Goal: Task Accomplishment & Management: Manage account settings

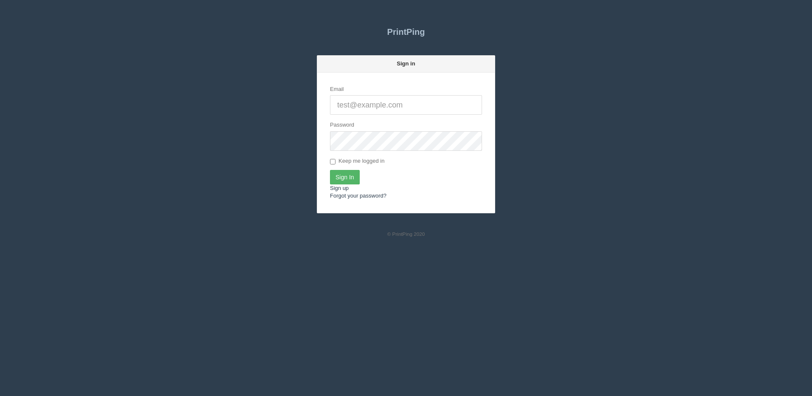
type input "[PERSON_NAME][EMAIL_ADDRESS][DOMAIN_NAME]"
click at [332, 180] on input "Sign In" at bounding box center [345, 177] width 30 height 14
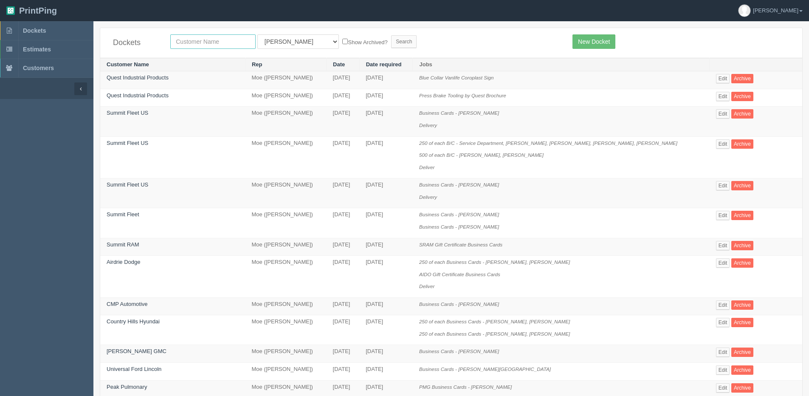
click at [225, 42] on input "text" at bounding box center [212, 41] width 85 height 14
type input "avmax"
click at [391, 35] on input "Search" at bounding box center [403, 41] width 25 height 13
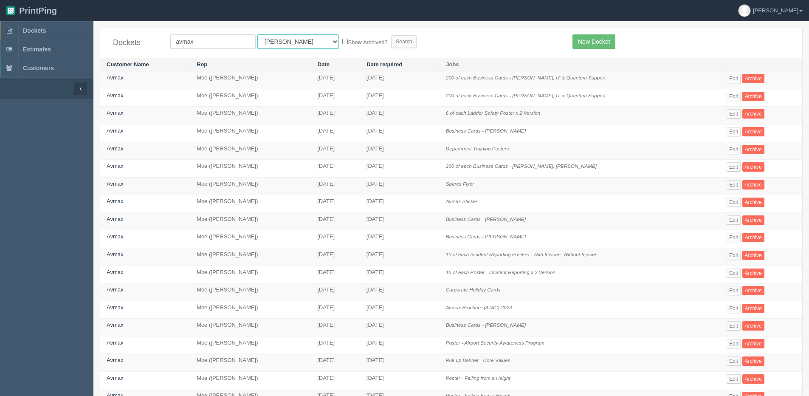
drag, startPoint x: 286, startPoint y: 43, endPoint x: 284, endPoint y: 48, distance: 5.0
click at [285, 43] on select "All Users Ali Ali Test 1 Aly Amy Ankit Arif Brandon Dan France Greg Jim Mark Ma…" at bounding box center [297, 41] width 81 height 14
select select "1"
click at [257, 34] on select "All Users Ali Ali Test 1 Aly Amy Ankit Arif Brandon Dan France Greg Jim Mark Ma…" at bounding box center [297, 41] width 81 height 14
click at [342, 42] on label "Show Archived?" at bounding box center [364, 42] width 45 height 10
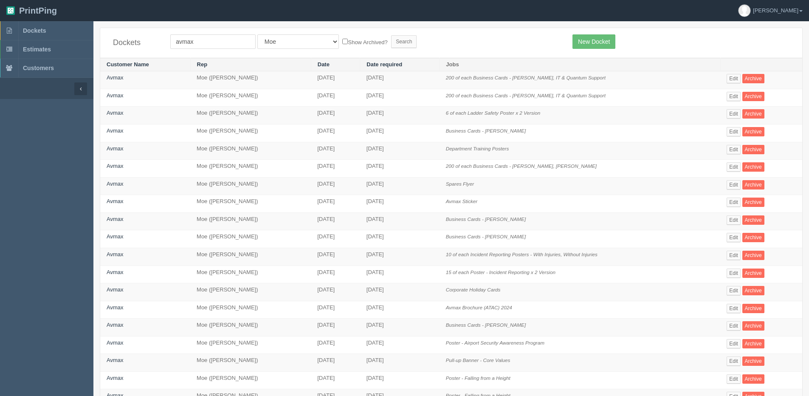
click at [342, 42] on input "Show Archived?" at bounding box center [345, 42] width 6 height 6
checkbox input "true"
click at [391, 42] on input "Search" at bounding box center [403, 41] width 25 height 13
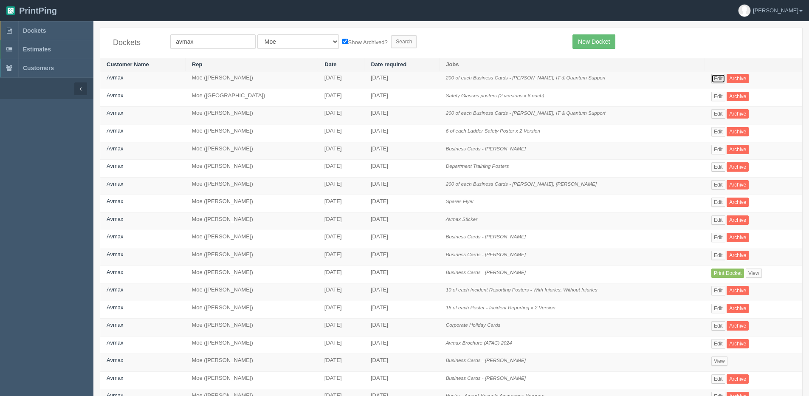
click at [713, 76] on link "Edit" at bounding box center [718, 78] width 14 height 9
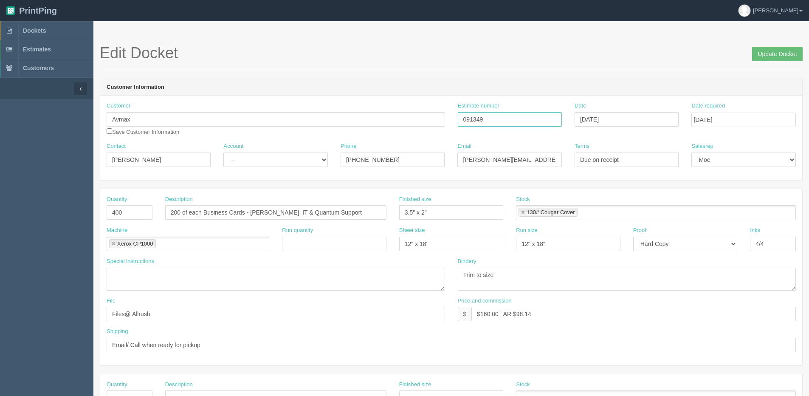
drag, startPoint x: 500, startPoint y: 119, endPoint x: 363, endPoint y: 123, distance: 136.7
click at [363, 123] on div "Customer Avmax Save Customer Information Estimate number 091349 Date September …" at bounding box center [451, 122] width 702 height 40
drag, startPoint x: 788, startPoint y: 56, endPoint x: 774, endPoint y: 56, distance: 14.0
click at [786, 56] on input "Update Docket" at bounding box center [777, 54] width 51 height 14
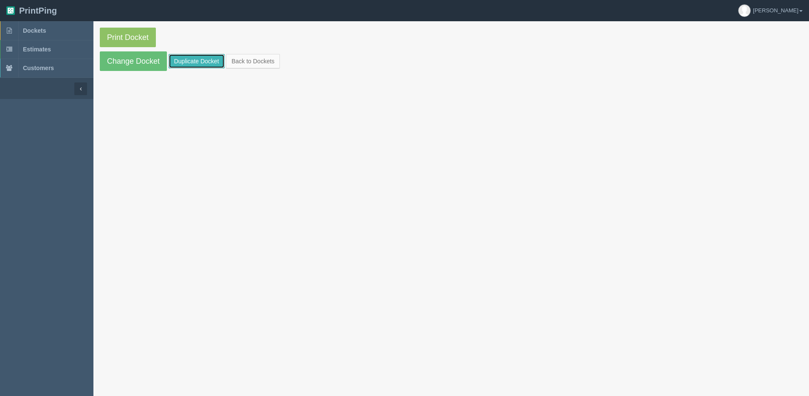
click at [197, 57] on link "Duplicate Docket" at bounding box center [197, 61] width 56 height 14
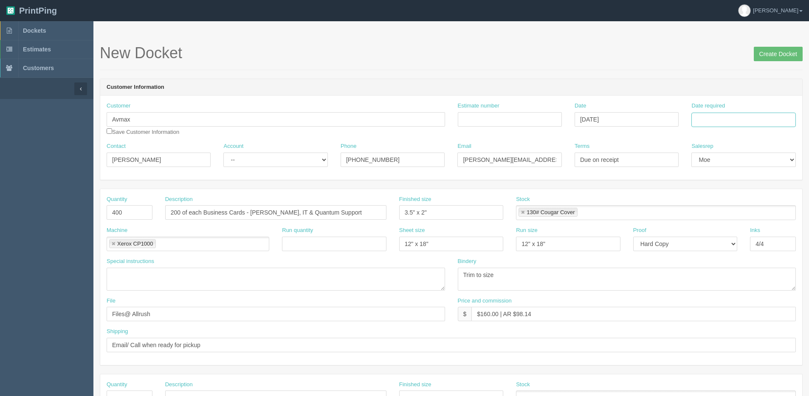
click at [739, 126] on input "Date required" at bounding box center [743, 119] width 104 height 14
click at [719, 244] on div "« [DATE] » Su Mo Tu We Th Fr Sa 31 1 2 3 4 5 6 7 8 9 10 11 12 13 14 15 16 17 18…" at bounding box center [732, 186] width 83 height 118
click at [726, 191] on td "16" at bounding box center [722, 189] width 11 height 12
type input "[DATE]"
drag, startPoint x: 252, startPoint y: 211, endPoint x: 616, endPoint y: 167, distance: 366.8
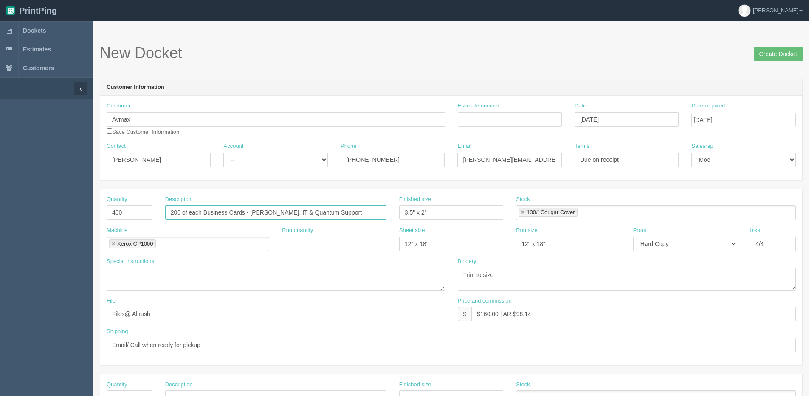
click at [604, 169] on form "New Docket Create Docket Customer Information Customer Avmax Save Customer Info…" at bounding box center [451, 401] width 702 height 713
type input "200 of each Business Cards - Henry Narahona, Dan Cormier"
click at [487, 120] on input "Estimate number" at bounding box center [510, 119] width 104 height 14
paste input "091349"
type input "091349"
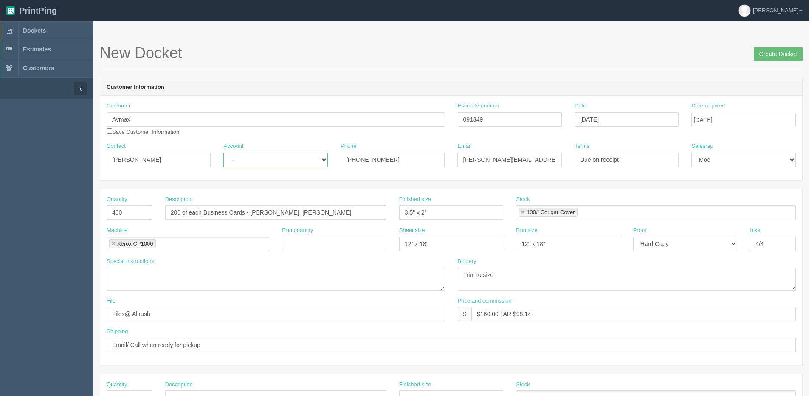
click at [265, 159] on select "-- Existing Client Allrush Client Rep Client" at bounding box center [275, 159] width 104 height 14
select select "Allrush Client"
click at [223, 152] on select "-- Existing Client Allrush Client Rep Client" at bounding box center [275, 159] width 104 height 14
click at [780, 56] on input "Create Docket" at bounding box center [777, 54] width 49 height 14
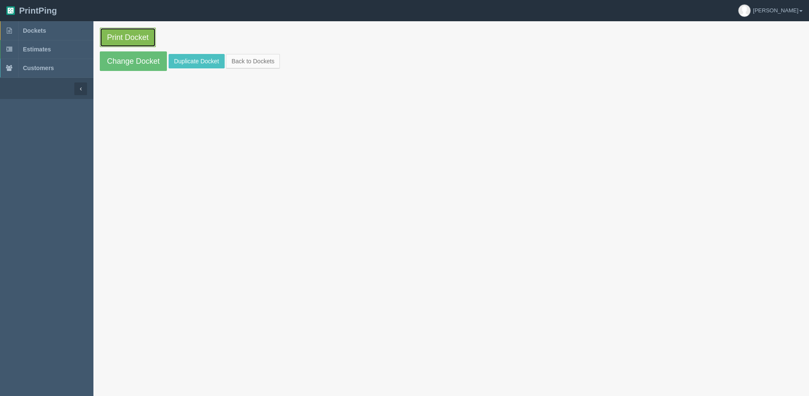
click at [116, 35] on link "Print Docket" at bounding box center [128, 38] width 56 height 20
drag, startPoint x: 252, startPoint y: 58, endPoint x: 258, endPoint y: 59, distance: 6.0
click at [252, 58] on link "Back to Dockets" at bounding box center [253, 61] width 54 height 14
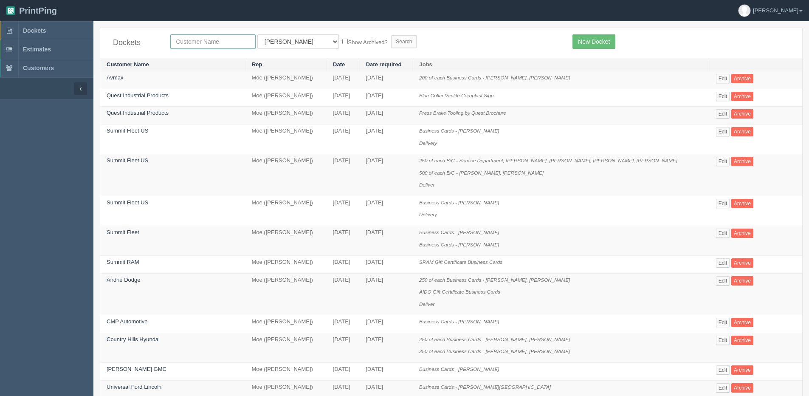
click at [233, 42] on input "text" at bounding box center [212, 41] width 85 height 14
type input "mercedes"
click at [391, 35] on input "Search" at bounding box center [403, 41] width 25 height 13
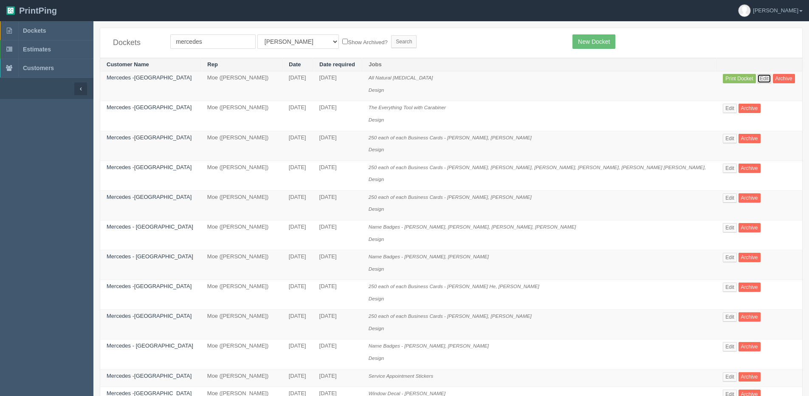
drag, startPoint x: 755, startPoint y: 79, endPoint x: 751, endPoint y: 76, distance: 5.7
click at [757, 79] on link "Edit" at bounding box center [764, 78] width 14 height 9
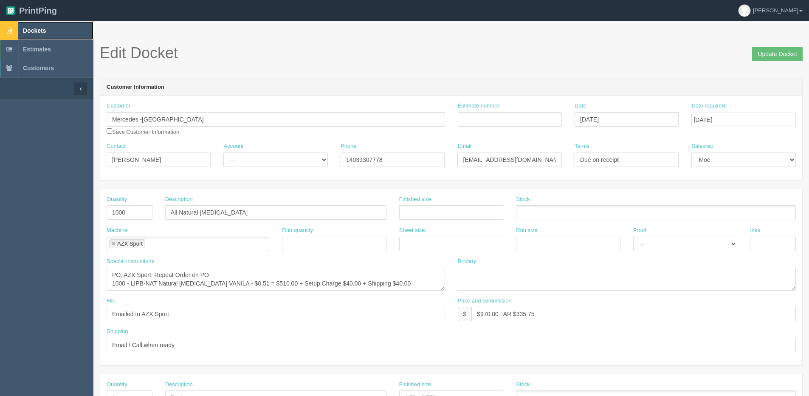
click at [33, 28] on span "Dockets" at bounding box center [34, 30] width 23 height 7
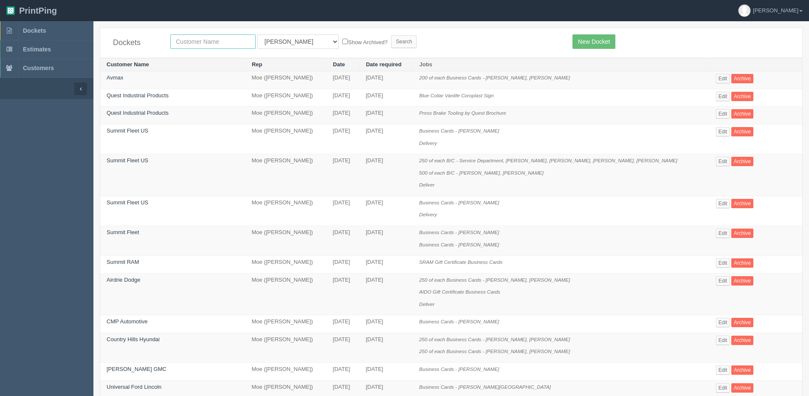
click at [215, 43] on input "text" at bounding box center [212, 41] width 85 height 14
type input "mercedes"
click at [391, 35] on input "Search" at bounding box center [403, 41] width 25 height 13
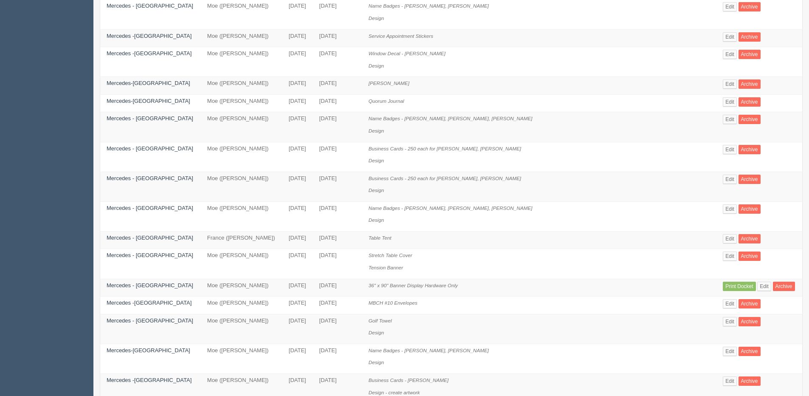
scroll to position [401, 0]
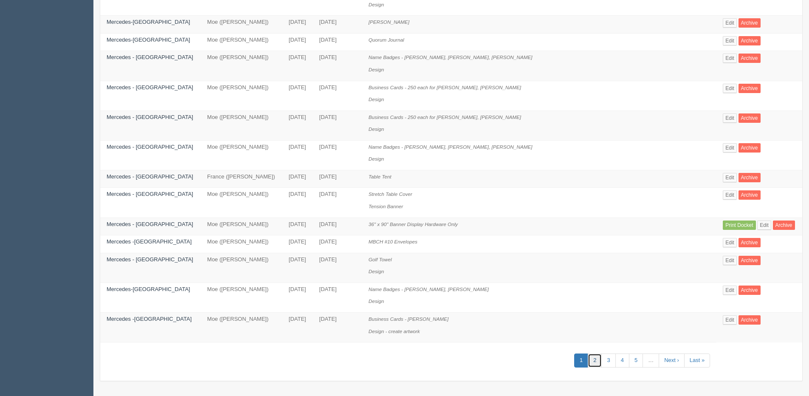
click at [587, 358] on link "2" at bounding box center [594, 360] width 14 height 14
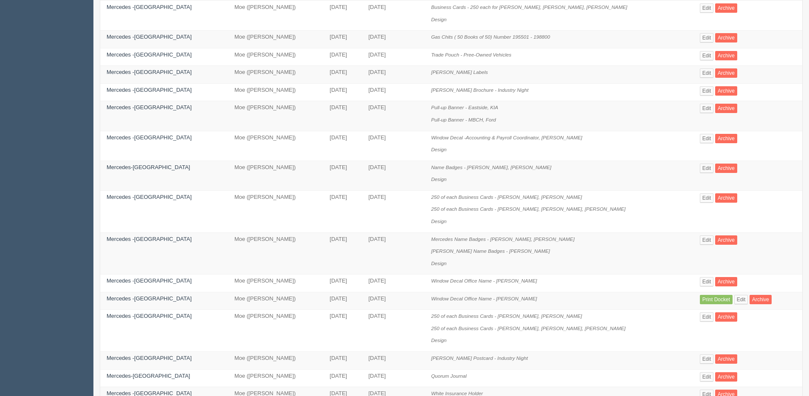
scroll to position [365, 0]
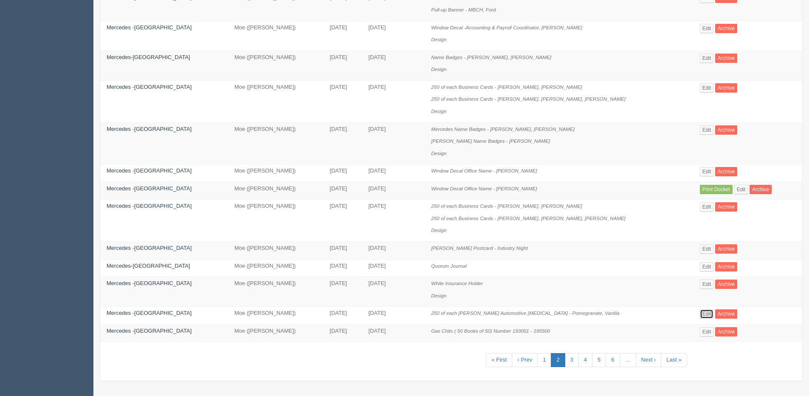
click at [699, 311] on link "Edit" at bounding box center [706, 313] width 14 height 9
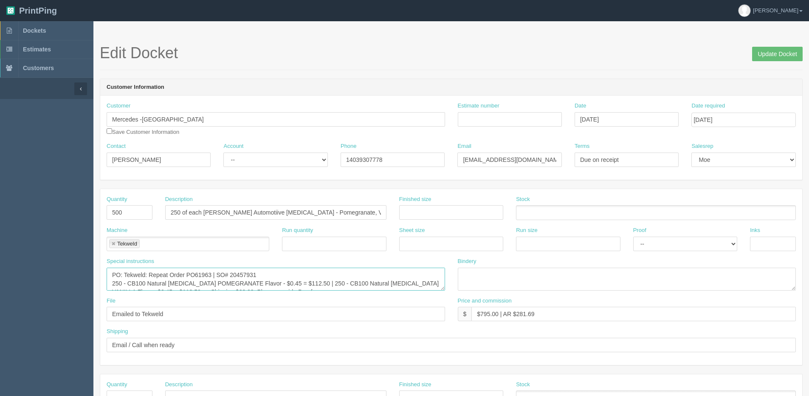
drag, startPoint x: 196, startPoint y: 273, endPoint x: 211, endPoint y: 273, distance: 14.9
click at [211, 273] on textarea "PO: Tekweld: Repeat Order PO61963 | SO# 20457931 250 - CB100 Natural [MEDICAL_D…" at bounding box center [276, 278] width 338 height 23
drag, startPoint x: 231, startPoint y: 278, endPoint x: 256, endPoint y: 276, distance: 25.5
click at [256, 276] on textarea "PO: Tekweld: Repeat Order PO61963 | SO# 20457931 250 - CB100 Natural [MEDICAL_D…" at bounding box center [276, 278] width 338 height 23
click at [781, 38] on section "Edit Docket Update Docket Customer Information Customer Mercedes -Benz Country …" at bounding box center [450, 396] width 715 height 750
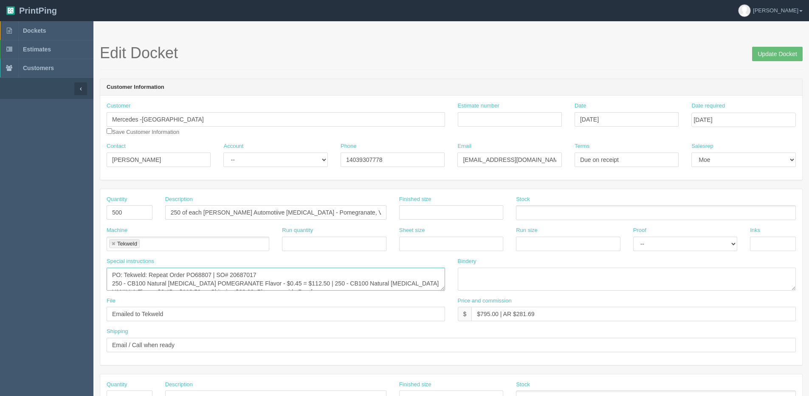
drag, startPoint x: 297, startPoint y: 272, endPoint x: 360, endPoint y: 264, distance: 63.3
click at [346, 265] on div "Special instructions PO: Tekweld: Repeat Order PO61963 | SO# 20457931 250 - CB1…" at bounding box center [276, 273] width 338 height 33
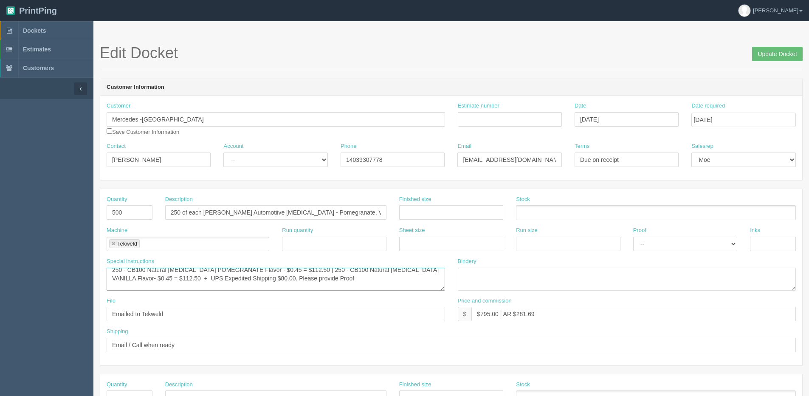
scroll to position [22, 0]
type textarea "PO: Tekweld: Repeat Order PO68807 | SO# 20687017 250 - CB100 Natural Lip Balm P…"
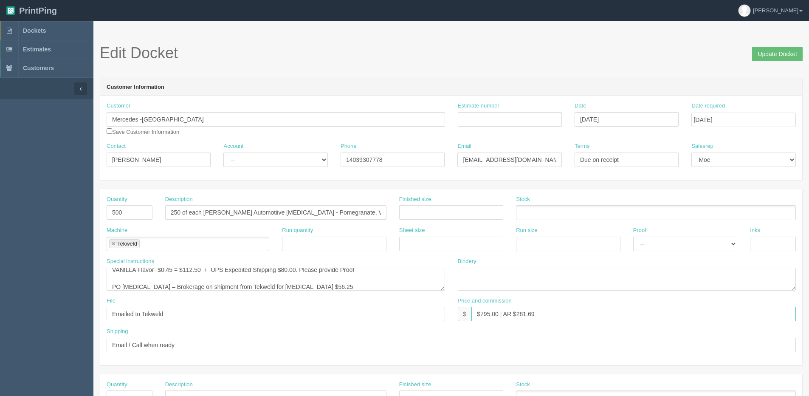
drag, startPoint x: 478, startPoint y: 316, endPoint x: 491, endPoint y: 316, distance: 12.7
click at [491, 316] on input "$795.00 | AR $281.69" at bounding box center [633, 313] width 324 height 14
click at [480, 314] on input "$795.00 | AR $281.69" at bounding box center [633, 313] width 324 height 14
drag, startPoint x: 480, startPoint y: 314, endPoint x: 497, endPoint y: 315, distance: 17.0
click at [497, 315] on input "$795.00 | AR $281.69" at bounding box center [633, 313] width 324 height 14
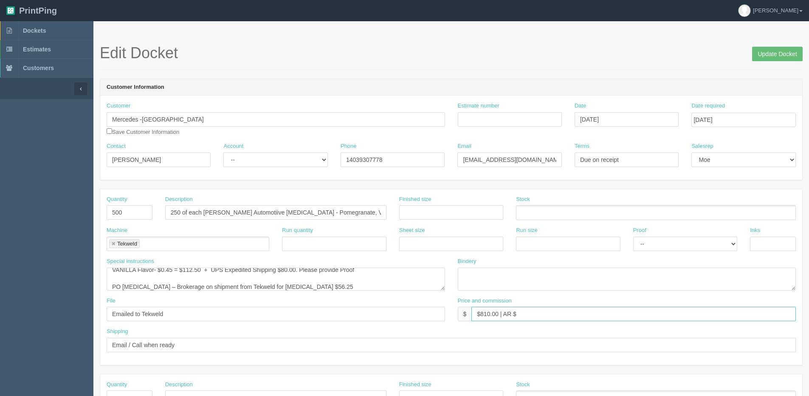
click at [528, 316] on input "$810.00 | AR $" at bounding box center [633, 313] width 324 height 14
type input "$810.00 | AR $219.84"
click at [208, 271] on textarea "PO: Tekweld: Repeat Order PO61963 | SO# 20457931 250 - CB100 Natural [MEDICAL_D…" at bounding box center [276, 278] width 338 height 23
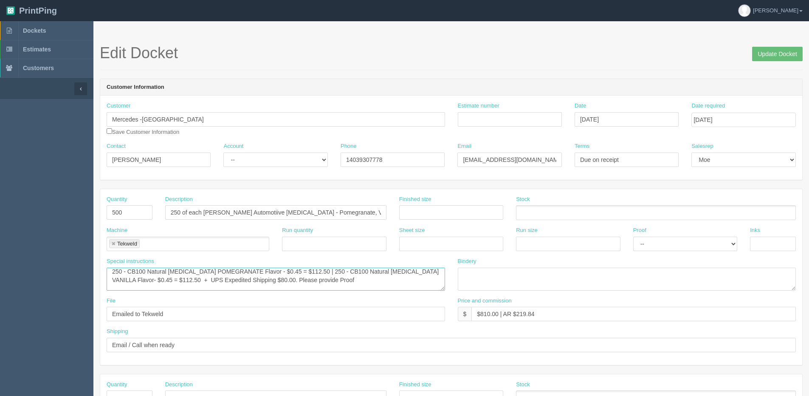
scroll to position [0, 0]
click at [255, 278] on textarea "PO: Tekweld: Repeat Order PO61963 | SO# 20457931 250 - CB100 Natural [MEDICAL_D…" at bounding box center [276, 278] width 338 height 23
click at [308, 280] on textarea "PO: Tekweld: Repeat Order PO61963 | SO# 20457931 250 - CB100 Natural [MEDICAL_D…" at bounding box center [276, 278] width 338 height 23
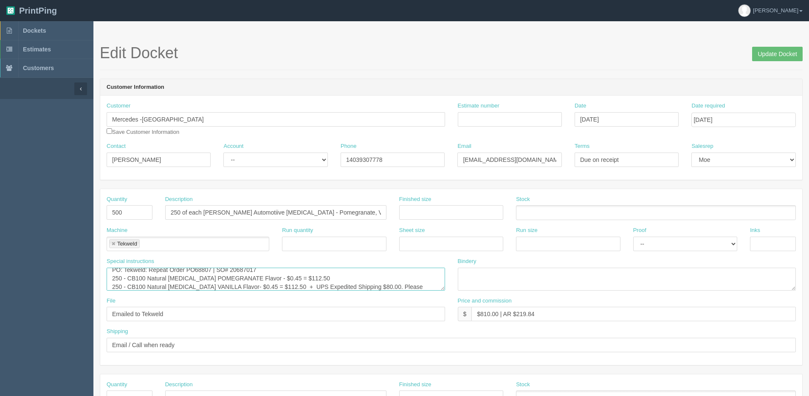
scroll to position [14, 0]
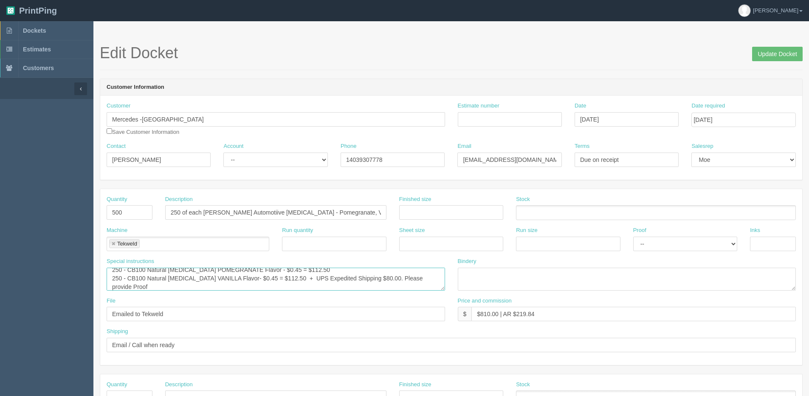
click at [287, 273] on textarea "PO: Tekweld: Repeat Order PO61963 | SO# 20457931 250 - CB100 Natural [MEDICAL_D…" at bounding box center [276, 278] width 338 height 23
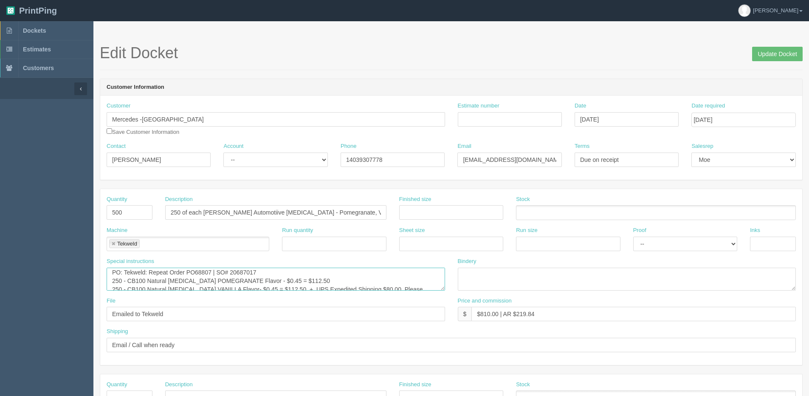
click at [288, 287] on textarea "PO: Tekweld: Repeat Order PO61963 | SO# 20457931 250 - CB100 Natural [MEDICAL_D…" at bounding box center [276, 278] width 338 height 23
type textarea "PO: Tekweld: Repeat Order PO68807 | SO# 20687017 250 - CB100 Natural [MEDICAL_D…"
drag, startPoint x: 340, startPoint y: 278, endPoint x: 60, endPoint y: 257, distance: 280.5
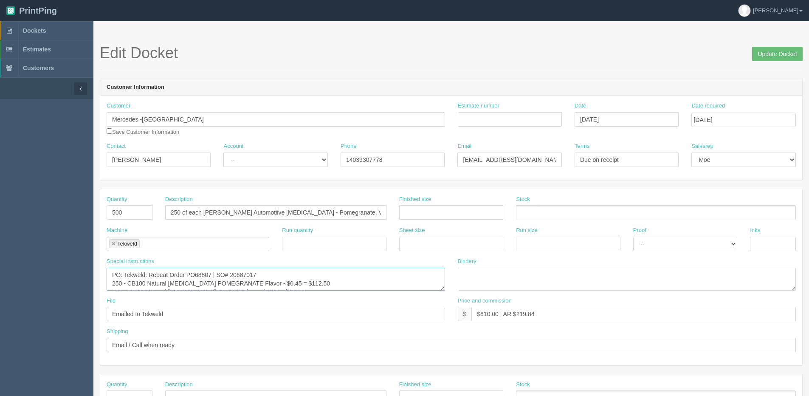
click at [60, 257] on section "Dockets Estimates Customers" at bounding box center [404, 396] width 809 height 750
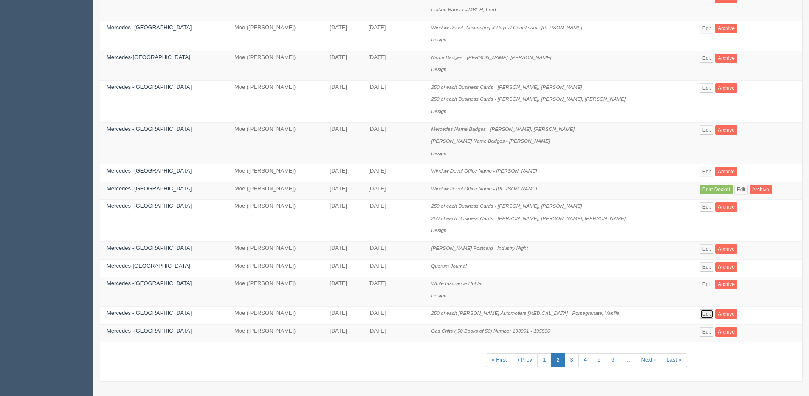
click at [699, 312] on link "Edit" at bounding box center [706, 313] width 14 height 9
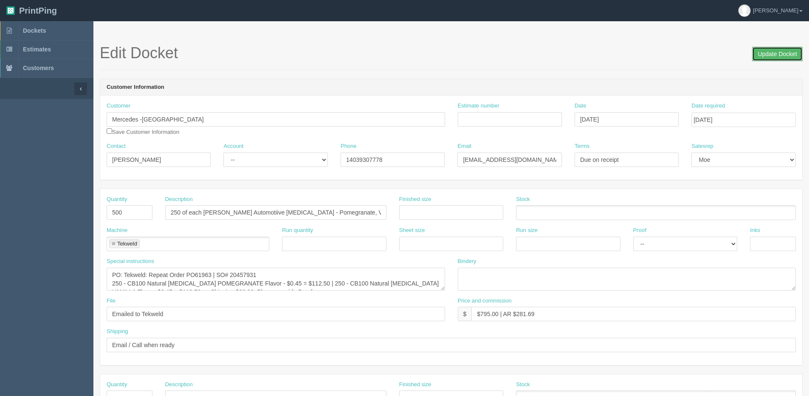
click at [781, 52] on input "Update Docket" at bounding box center [777, 54] width 51 height 14
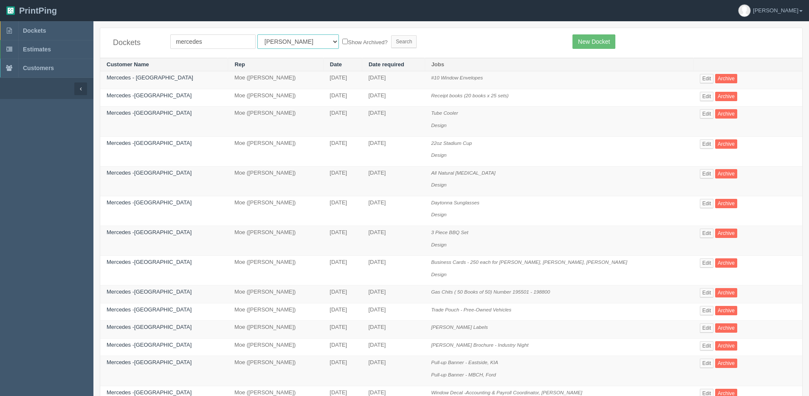
click at [286, 39] on select "All Users Ali Ali Test 1 Aly Amy Ankit Arif Brandon Dan France Greg Jim Mark Ma…" at bounding box center [297, 41] width 81 height 14
select select "1"
click at [257, 34] on select "All Users Ali Ali Test 1 Aly Amy Ankit Arif Brandon Dan France Greg Jim Mark Ma…" at bounding box center [297, 41] width 81 height 14
click at [342, 43] on label "Show Archived?" at bounding box center [364, 42] width 45 height 10
click at [342, 43] on input "Show Archived?" at bounding box center [345, 42] width 6 height 6
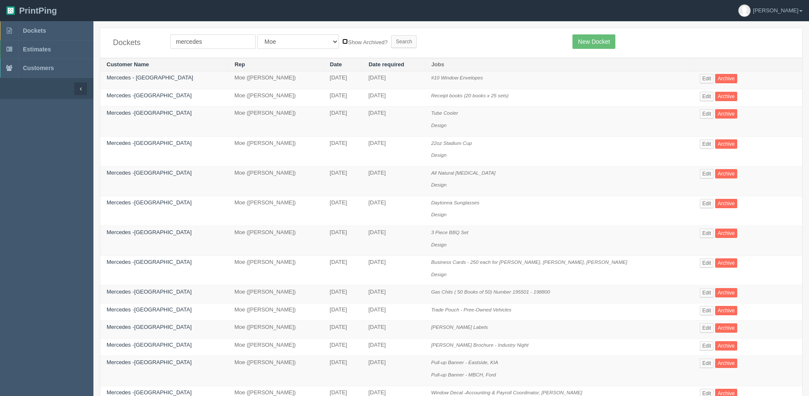
checkbox input "true"
click at [391, 41] on input "Search" at bounding box center [403, 41] width 25 height 13
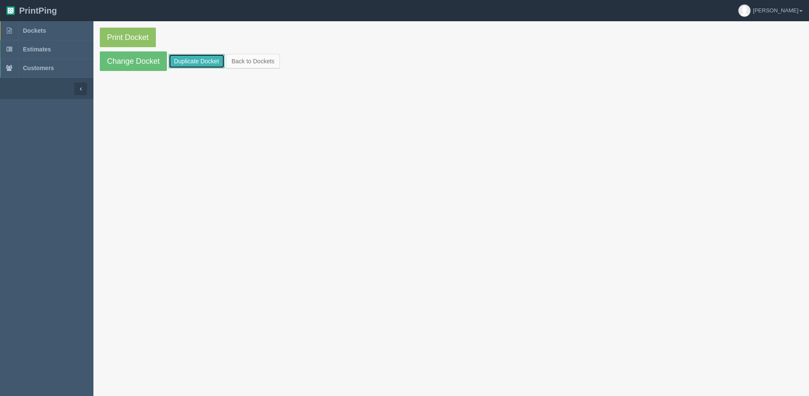
click at [183, 63] on link "Duplicate Docket" at bounding box center [197, 61] width 56 height 14
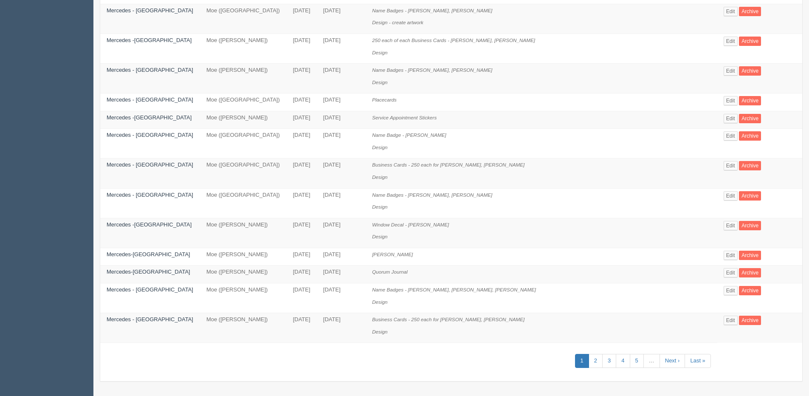
scroll to position [425, 0]
click at [588, 363] on link "2" at bounding box center [595, 360] width 14 height 14
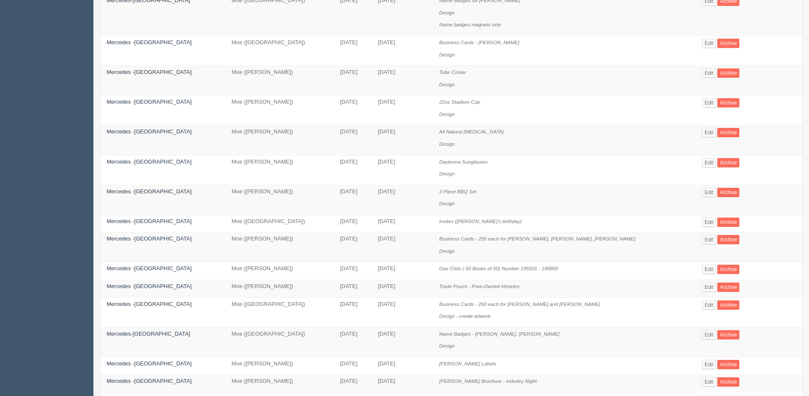
scroll to position [376, 0]
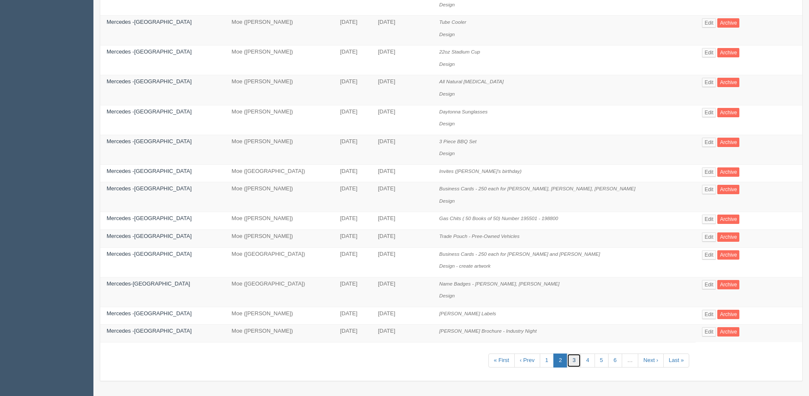
click at [567, 361] on link "3" at bounding box center [574, 360] width 14 height 14
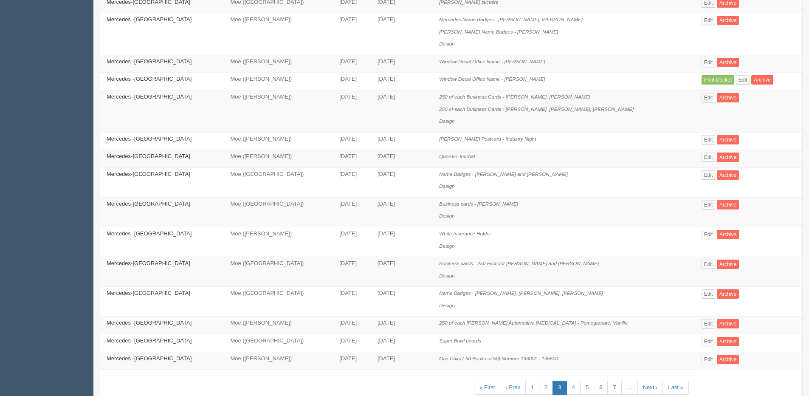
scroll to position [401, 0]
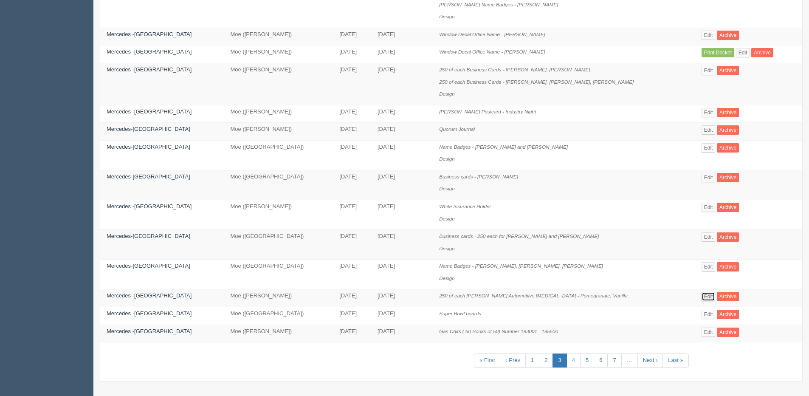
click at [701, 294] on link "Edit" at bounding box center [708, 296] width 14 height 9
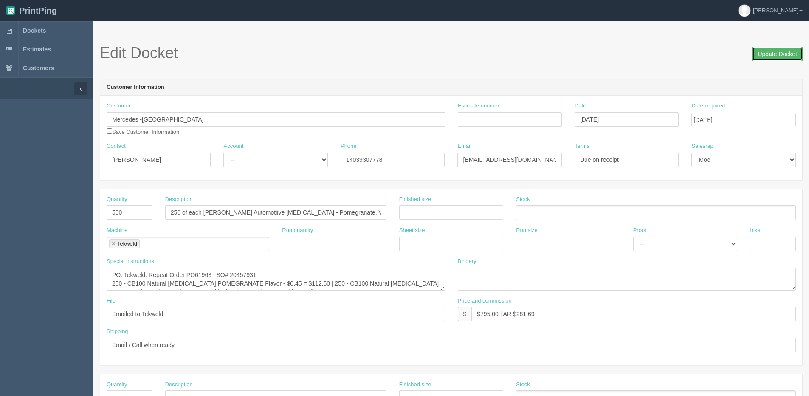
click at [778, 56] on input "Update Docket" at bounding box center [777, 54] width 51 height 14
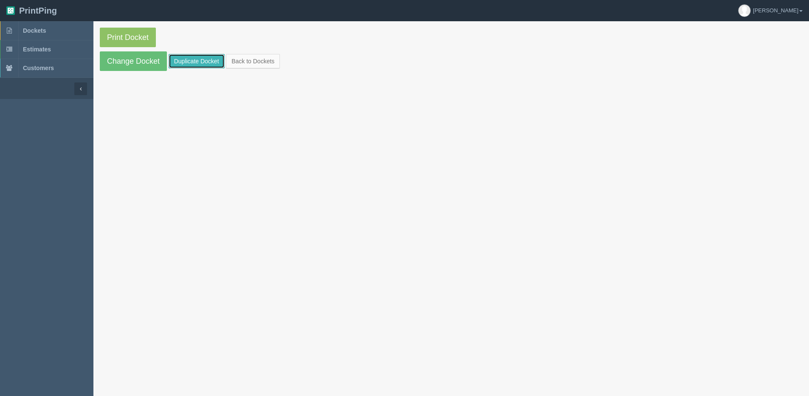
click at [179, 60] on link "Duplicate Docket" at bounding box center [197, 61] width 56 height 14
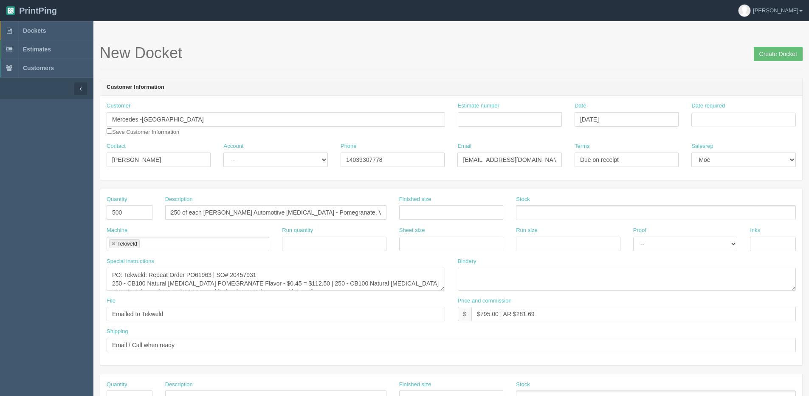
click at [708, 127] on div "Date required" at bounding box center [743, 117] width 117 height 31
click at [711, 123] on input "Date required" at bounding box center [743, 119] width 104 height 14
click at [710, 241] on th "[DATE]" at bounding box center [732, 237] width 79 height 12
click at [754, 201] on td "26" at bounding box center [756, 201] width 10 height 12
type input "[DATE]"
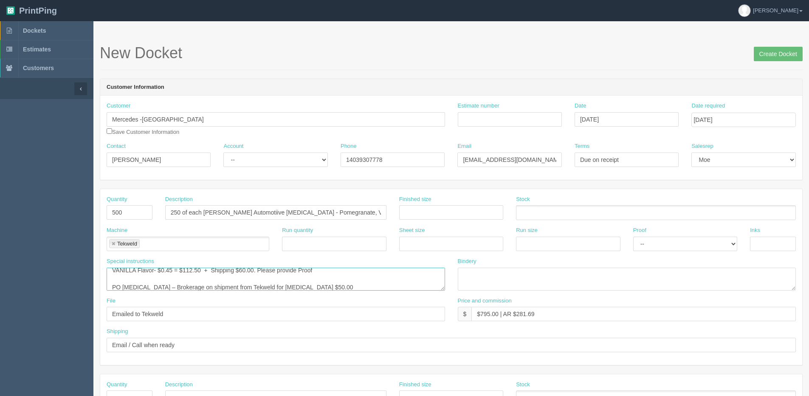
scroll to position [34, 0]
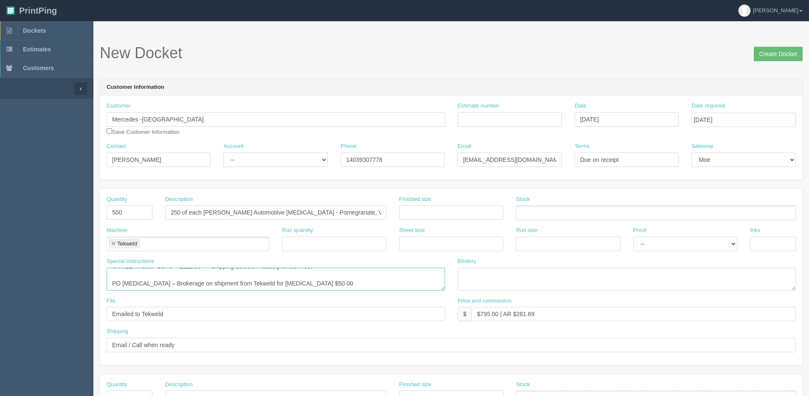
drag, startPoint x: 109, startPoint y: 275, endPoint x: 343, endPoint y: 287, distance: 234.1
click at [343, 287] on textarea "PO: Tekweld: Repeat Order PO61963 | SO# 20457931 250 - CB100 Natural [MEDICAL_D…" at bounding box center [276, 278] width 338 height 23
paste textarea "8807 | SO# 20687017 250 - CB100 Natural [MEDICAL_DATA] POMEGRANATE Flavor - $0.…"
type textarea "PO: Tekweld: Repeat Order PO68807 | SO# 20687017 250 - CB100 Natural [MEDICAL_D…"
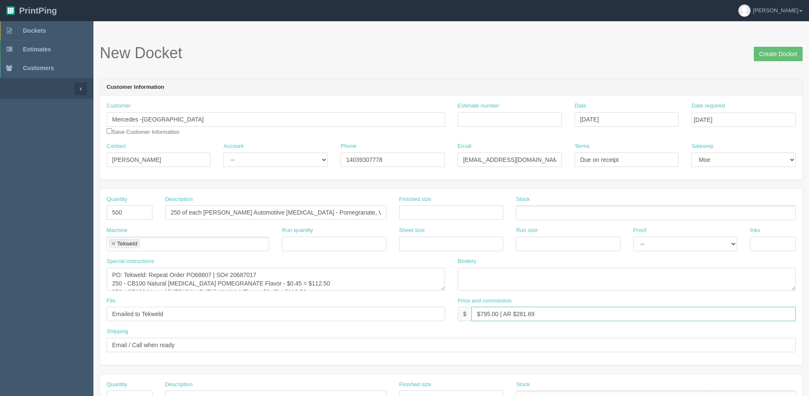
drag, startPoint x: 480, startPoint y: 314, endPoint x: 499, endPoint y: 314, distance: 18.7
click at [499, 314] on input "$795.00 | AR $281.69" at bounding box center [633, 313] width 324 height 14
drag, startPoint x: 516, startPoint y: 317, endPoint x: 540, endPoint y: 316, distance: 24.3
click at [540, 316] on input "$810.00 | AR $281.69" at bounding box center [633, 313] width 324 height 14
type input "$810.00 | AR $219.84"
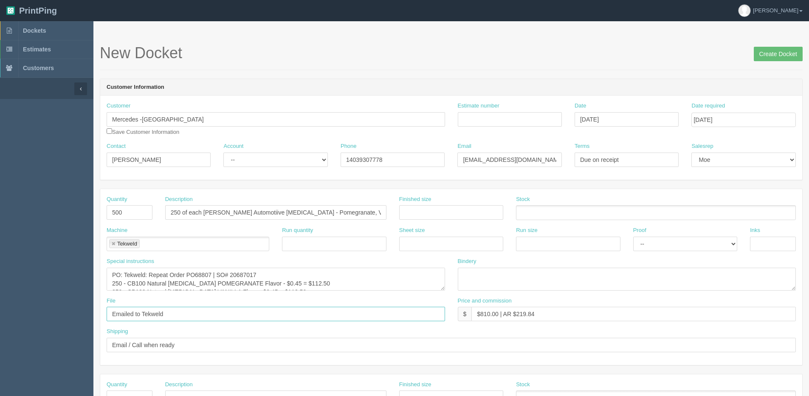
click at [436, 315] on input "Emailed to Tekweld" at bounding box center [276, 313] width 338 height 14
click at [252, 160] on select "-- Existing Client Allrush Client Rep Client" at bounding box center [275, 159] width 104 height 14
select select "Allrush Client"
click at [223, 152] on select "-- Existing Client Allrush Client Rep Client" at bounding box center [275, 159] width 104 height 14
click at [786, 53] on input "Create Docket" at bounding box center [777, 54] width 49 height 14
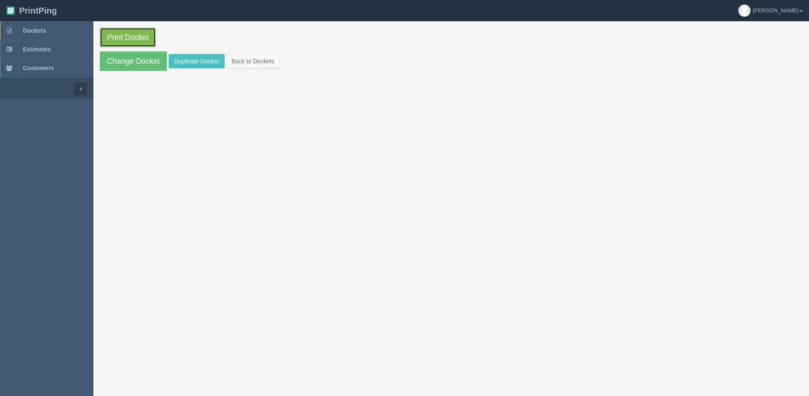
click at [118, 34] on link "Print Docket" at bounding box center [128, 38] width 56 height 20
click at [118, 52] on link "Change Docket" at bounding box center [133, 61] width 67 height 20
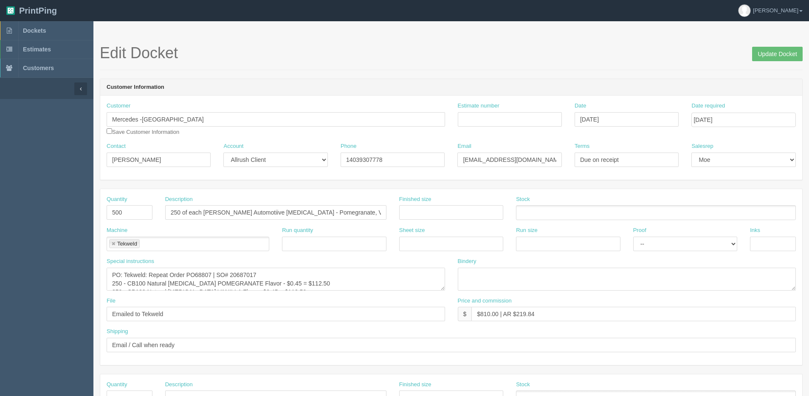
click at [119, 53] on h1 "Edit Docket Update Docket" at bounding box center [451, 53] width 702 height 17
click at [213, 264] on div "Special instructions PO: Tekweld: Repeat Order PO68807 | SO# 20687017 250 - CB1…" at bounding box center [276, 273] width 338 height 33
click at [205, 279] on textarea "PO: Tekweld: Repeat Order PO68807 | SO# 20687017 250 - CB100 Natural Lip Balm P…" at bounding box center [276, 278] width 338 height 23
click at [335, 273] on textarea "PO: Tekweld: Repeat Order PO68807 | SO# 20687017 250 - CB100 Natural Lip Balm P…" at bounding box center [276, 278] width 338 height 23
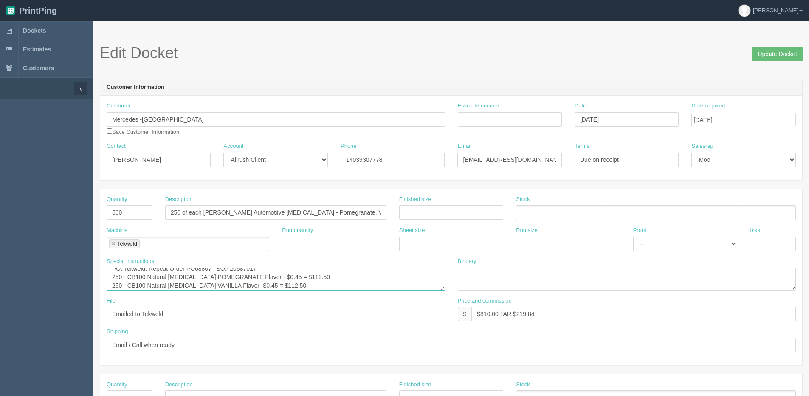
scroll to position [0, 0]
type textarea "PO: Tekweld: Repeat Order PO68807 | SO# 20687017 250 - CB100 Natural Lip Balm P…"
click at [760, 53] on input "Update Docket" at bounding box center [777, 54] width 51 height 14
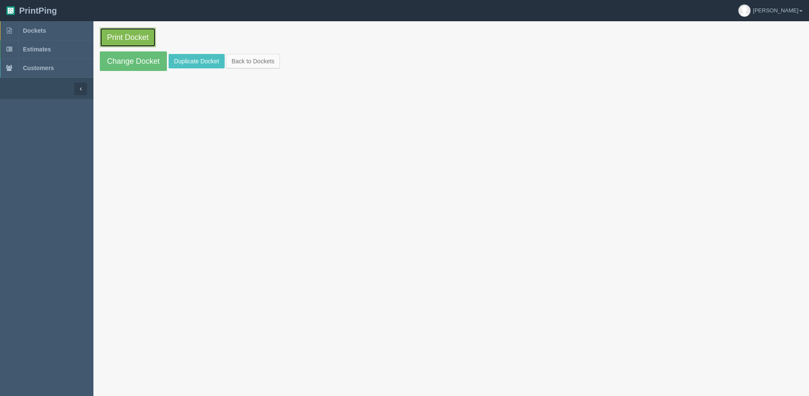
click at [138, 33] on link "Print Docket" at bounding box center [128, 38] width 56 height 20
click at [246, 58] on link "Back to Dockets" at bounding box center [253, 61] width 54 height 14
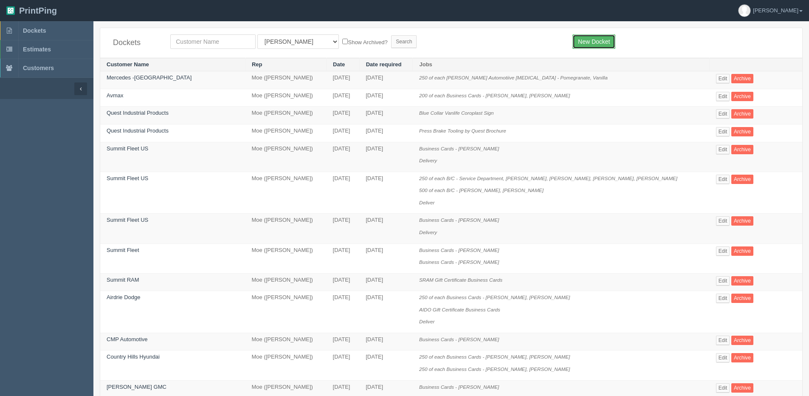
drag, startPoint x: 591, startPoint y: 37, endPoint x: 423, endPoint y: 30, distance: 168.2
click at [590, 37] on link "New Docket" at bounding box center [593, 41] width 43 height 14
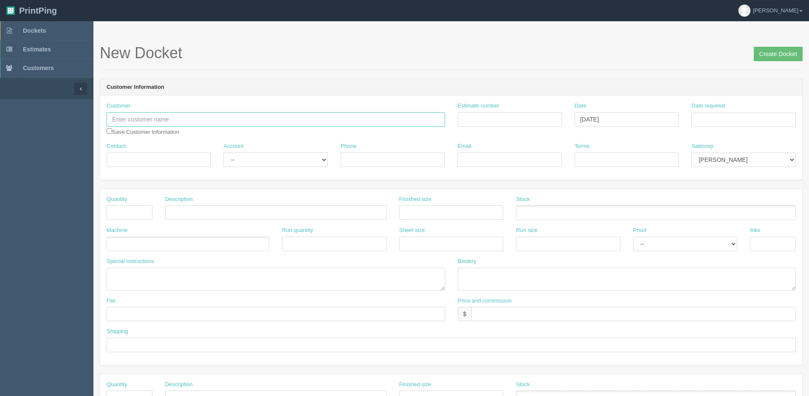
click at [292, 121] on input "text" at bounding box center [276, 119] width 338 height 14
paste input "New Leaf Holistic Recovery"
type input "New Leaf Holistic Recovery"
click at [130, 161] on input "Contact" at bounding box center [159, 159] width 104 height 14
paste input "[PERSON_NAME]"
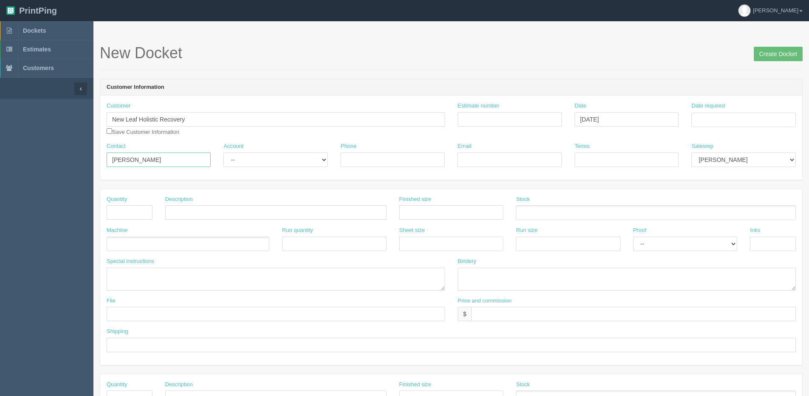
type input "[PERSON_NAME]"
click at [261, 160] on select "-- Existing Client Allrush Client Rep Client" at bounding box center [275, 159] width 104 height 14
select select "Allrush Client"
click at [223, 152] on select "-- Existing Client Allrush Client Rep Client" at bounding box center [275, 159] width 104 height 14
click at [422, 154] on input "Phone" at bounding box center [392, 159] width 104 height 14
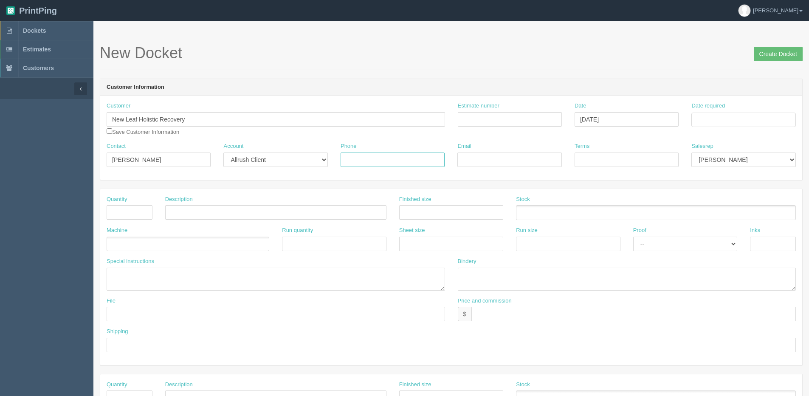
paste input "[PHONE_NUMBER]"
type input "[PHONE_NUMBER]"
click at [509, 157] on input "Email" at bounding box center [509, 159] width 104 height 14
paste input "[EMAIL_ADDRESS][DOMAIN_NAME]"
type input "[EMAIL_ADDRESS][DOMAIN_NAME]"
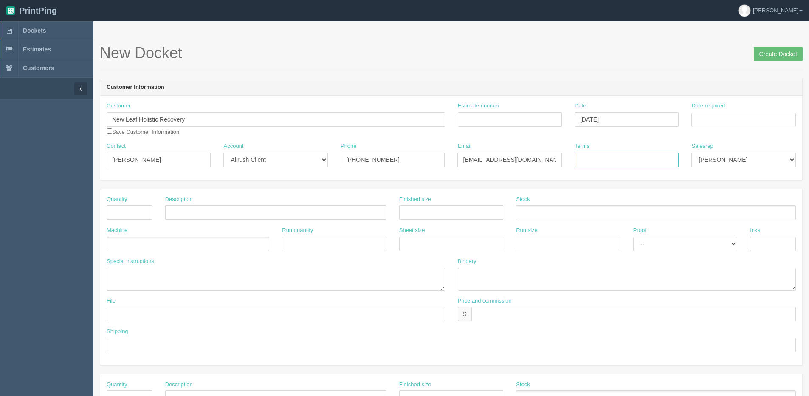
drag, startPoint x: 600, startPoint y: 163, endPoint x: 585, endPoint y: 164, distance: 15.4
click at [600, 163] on input "Terms" at bounding box center [626, 159] width 104 height 14
drag, startPoint x: 605, startPoint y: 158, endPoint x: 811, endPoint y: 149, distance: 206.5
click at [808, 149] on html "PrintPing Dan Edit account ( dan@allrush.ca ) Logout Dockets Estimates Customers" at bounding box center [404, 385] width 809 height 771
type input "Deposit $"
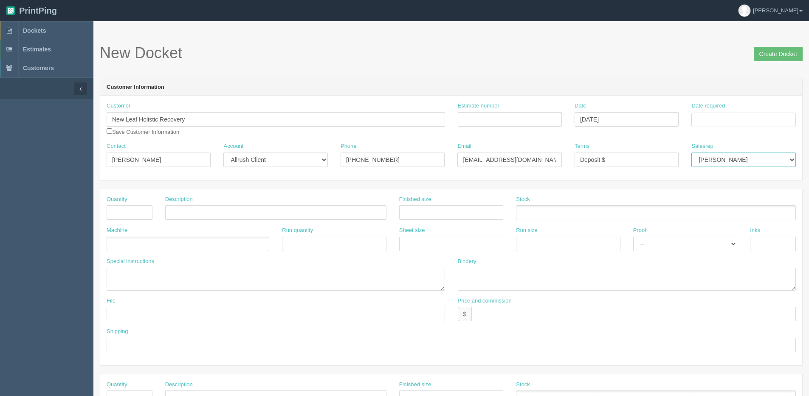
drag, startPoint x: 716, startPoint y: 155, endPoint x: 719, endPoint y: 161, distance: 6.6
click at [716, 155] on select "Mark Mikayla Aly Stacy Rebecca Matthew Viki Phil Greg Jim Sam Brandon Zach Stev…" at bounding box center [743, 159] width 104 height 14
select select "1"
click at [691, 152] on select "Mark Mikayla Aly Stacy Rebecca Matthew Viki Phil Greg Jim Sam Brandon Zach Stev…" at bounding box center [743, 159] width 104 height 14
click at [740, 114] on input "Date required" at bounding box center [743, 119] width 104 height 14
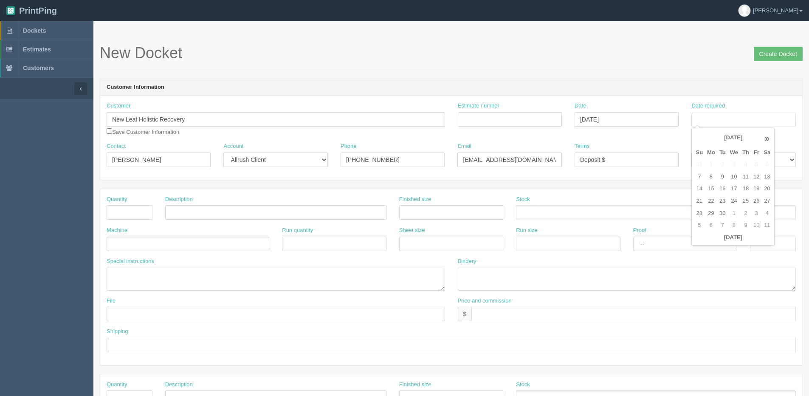
click at [760, 244] on div "« September 2025 » Su Mo Tu We Th Fr Sa 31 1 2 3 4 5 6 7 8 9 10 11 12 13 14 15 …" at bounding box center [732, 186] width 83 height 118
click at [761, 237] on th "[DATE]" at bounding box center [732, 237] width 79 height 12
click at [725, 190] on td "16" at bounding box center [722, 189] width 11 height 12
type input "[DATE]"
click at [109, 133] on input "checkbox" at bounding box center [110, 131] width 6 height 6
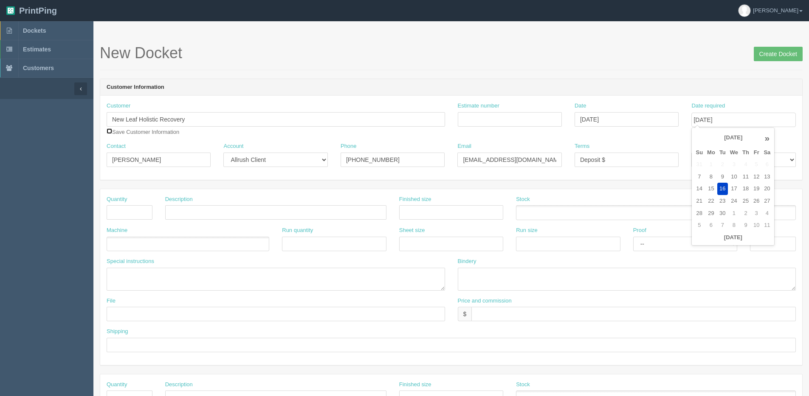
checkbox input "true"
click at [761, 57] on input "Create Docket" at bounding box center [777, 54] width 49 height 14
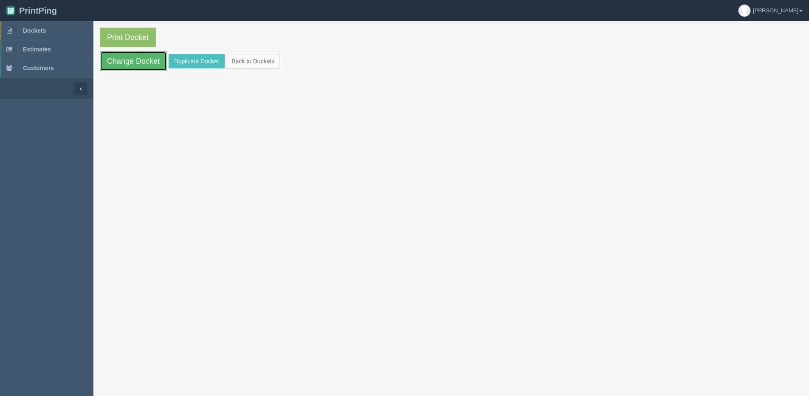
click at [124, 64] on link "Change Docket" at bounding box center [133, 61] width 67 height 20
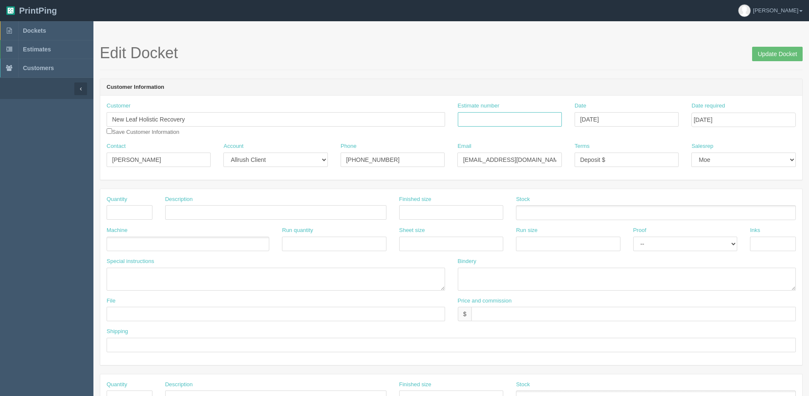
click at [494, 112] on input "Estimate number" at bounding box center [510, 119] width 104 height 14
type input "092322 | 092355"
click at [141, 207] on input "text" at bounding box center [130, 212] width 46 height 14
type input "25"
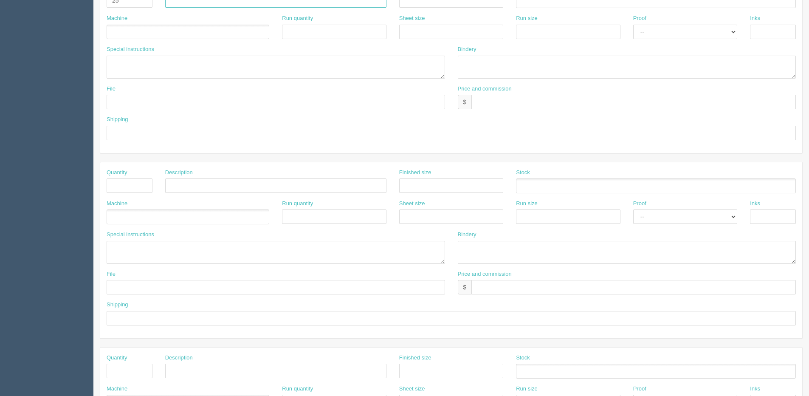
scroll to position [212, 0]
click at [134, 185] on input "text" at bounding box center [130, 185] width 46 height 14
type input "150"
click at [128, 207] on div "Machine" at bounding box center [188, 211] width 163 height 25
click at [143, 215] on ul at bounding box center [188, 216] width 163 height 15
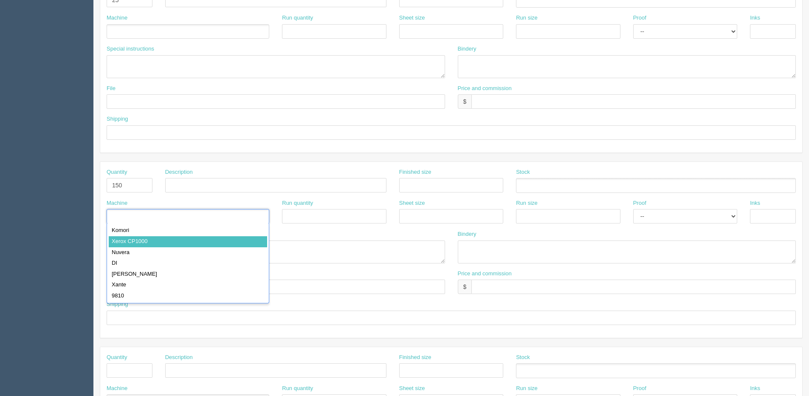
type input "Xerox CP1000"
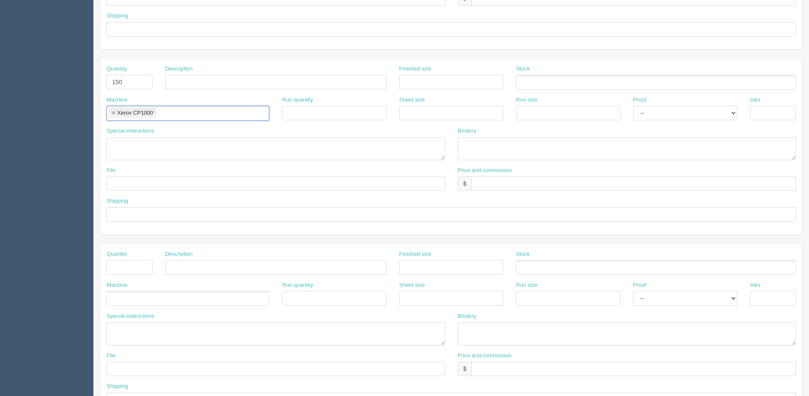
scroll to position [340, 0]
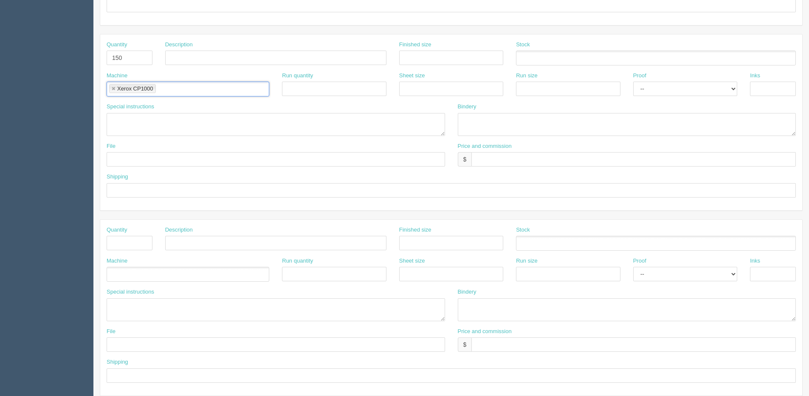
click at [139, 268] on ul at bounding box center [188, 274] width 163 height 15
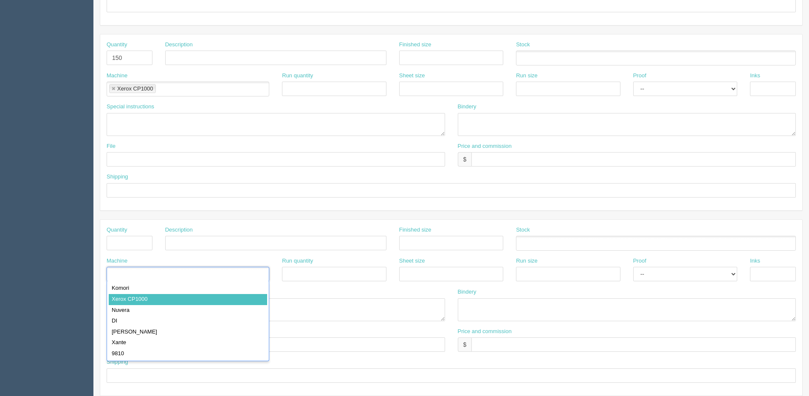
drag, startPoint x: 140, startPoint y: 301, endPoint x: 520, endPoint y: 283, distance: 380.7
type input "Xerox CP1000"
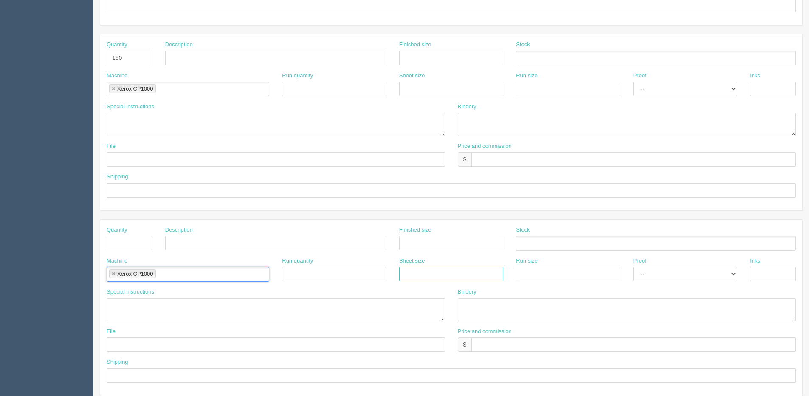
drag, startPoint x: 444, startPoint y: 272, endPoint x: 453, endPoint y: 277, distance: 10.6
click at [444, 272] on input "text" at bounding box center [451, 274] width 104 height 14
type input "12" x 18""
click at [554, 281] on div "Run size" at bounding box center [567, 272] width 117 height 31
click at [553, 274] on input "text" at bounding box center [568, 274] width 104 height 14
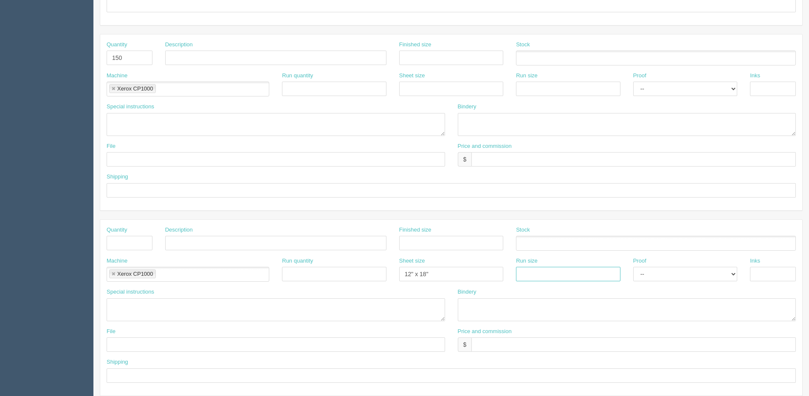
type input "12" x 18""
click at [767, 278] on input "text" at bounding box center [773, 274] width 46 height 14
type input "4/4"
click at [779, 93] on input "text" at bounding box center [773, 88] width 46 height 14
type input "4/4"
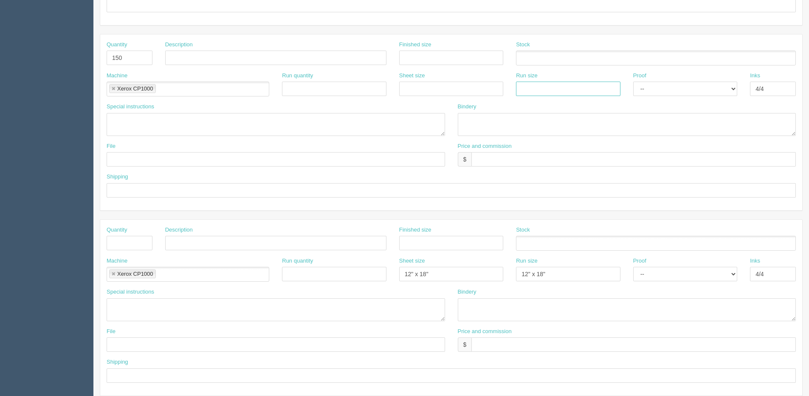
drag, startPoint x: 590, startPoint y: 87, endPoint x: 586, endPoint y: 92, distance: 5.7
click at [590, 88] on input "text" at bounding box center [568, 88] width 104 height 14
type input "12" x 18""
click at [433, 91] on input "text" at bounding box center [451, 88] width 104 height 14
type input "12" x 18""
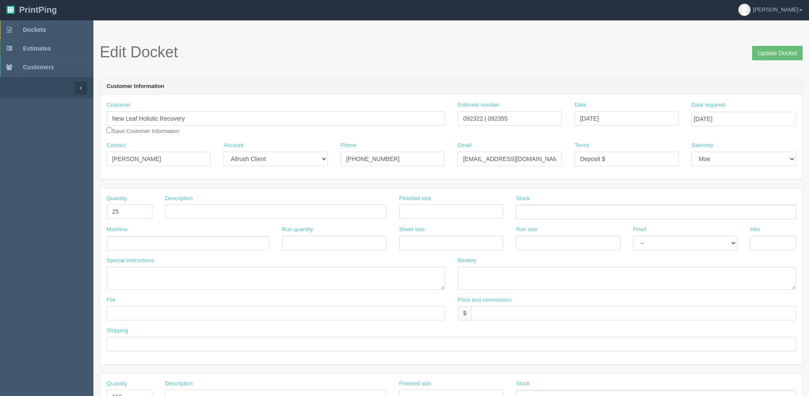
scroll to position [0, 0]
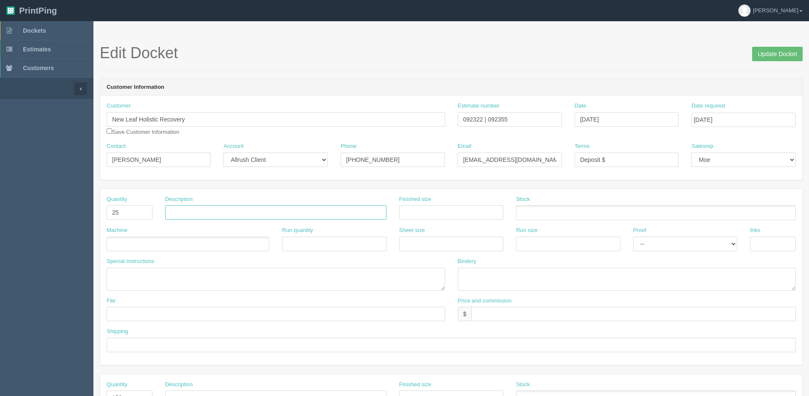
click at [237, 216] on input "text" at bounding box center [275, 212] width 221 height 14
type input "New Leaf Booklets"
click at [188, 243] on ul at bounding box center [188, 243] width 163 height 15
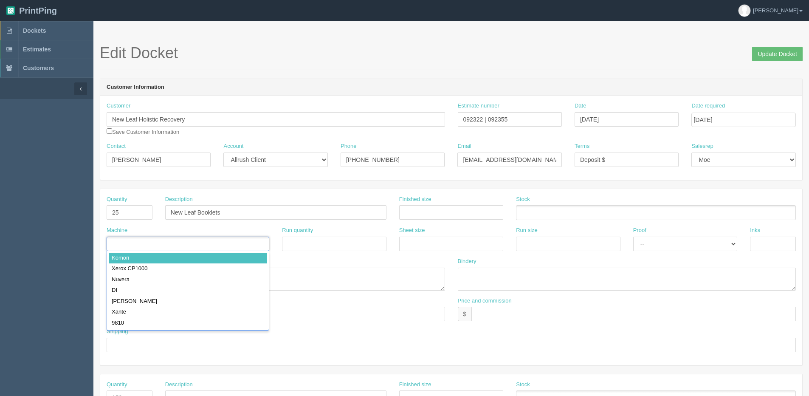
type input "Komori"
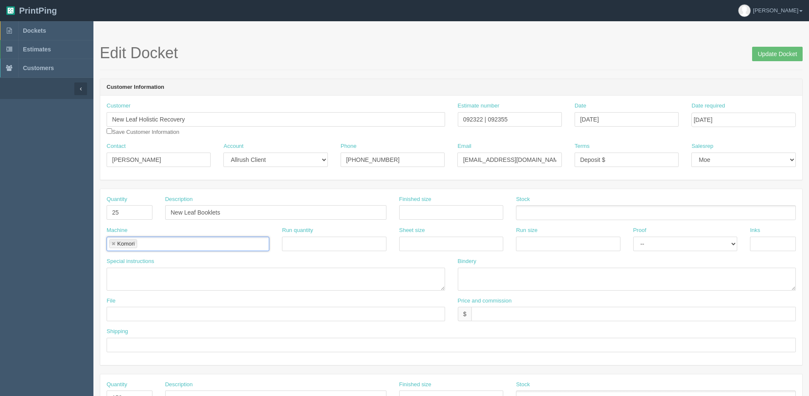
click at [114, 241] on link at bounding box center [113, 244] width 5 height 6
click at [114, 240] on input "text" at bounding box center [111, 244] width 8 height 12
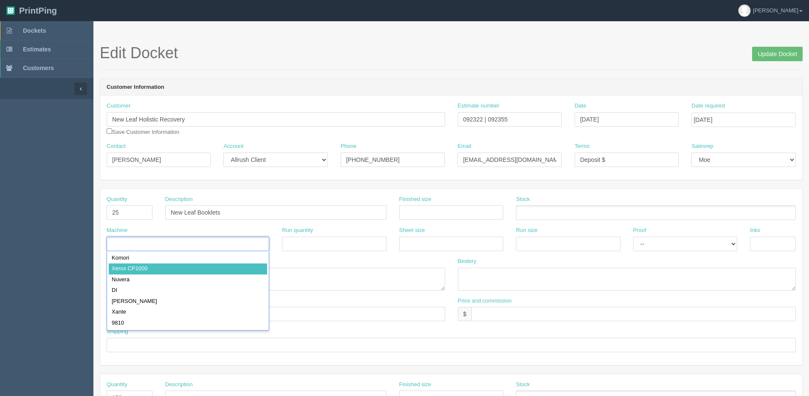
type input "Xerox CP1000"
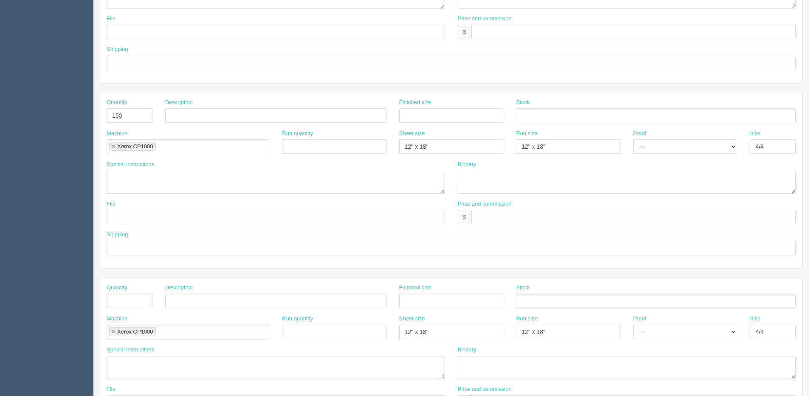
scroll to position [297, 0]
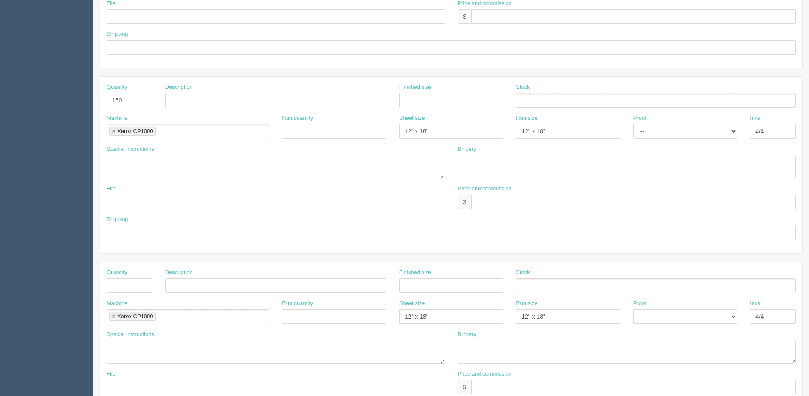
click at [115, 317] on link at bounding box center [113, 317] width 5 height 6
drag, startPoint x: 470, startPoint y: 320, endPoint x: 216, endPoint y: 320, distance: 254.2
click at [216, 320] on div "Machine Run quantity Sheet size 12" x 18" Run size 12" x 18" Proof -- Email Har…" at bounding box center [451, 314] width 702 height 31
drag, startPoint x: 515, startPoint y: 321, endPoint x: 414, endPoint y: 318, distance: 101.5
click at [359, 321] on div "Machine Run quantity Sheet size Run size 12" x 18" Proof -- Email Hard Copy Ink…" at bounding box center [451, 314] width 702 height 31
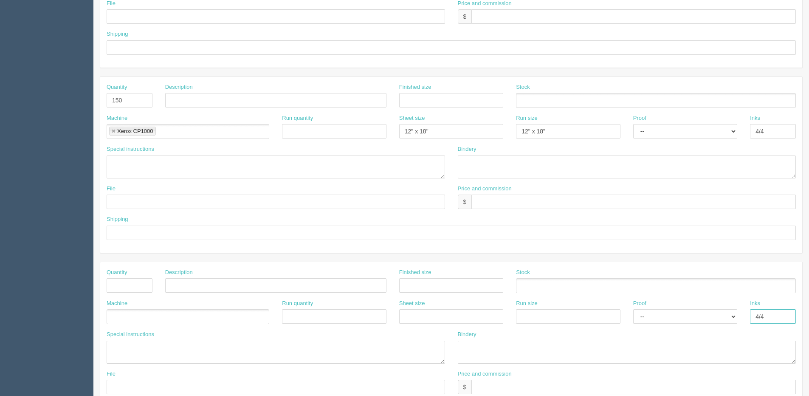
click at [780, 318] on input "4/4" at bounding box center [773, 316] width 46 height 14
drag, startPoint x: 741, startPoint y: 320, endPoint x: 702, endPoint y: 320, distance: 38.6
click at [698, 323] on div "Machine Run quantity Sheet size Run size Proof -- Email Hard Copy Inks 4/4" at bounding box center [451, 314] width 702 height 31
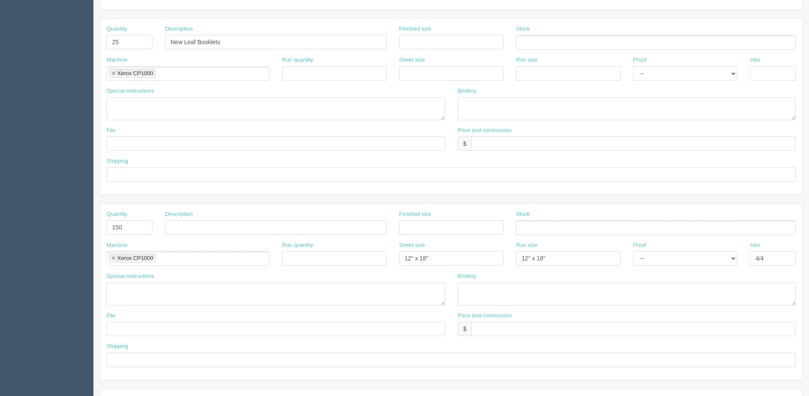
scroll to position [170, 0]
click at [773, 73] on input "text" at bounding box center [773, 74] width 46 height 14
click at [138, 332] on input "text" at bounding box center [276, 329] width 338 height 14
type input "d"
type input "Files @ Allrush"
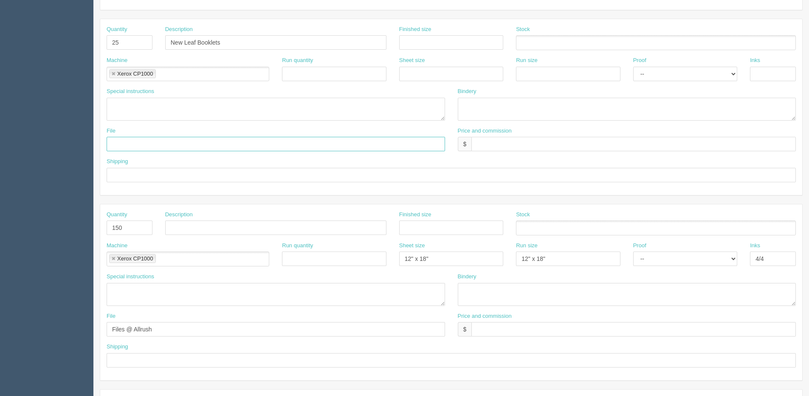
click at [135, 150] on input "text" at bounding box center [276, 144] width 338 height 14
type input "Files @ Allrush"
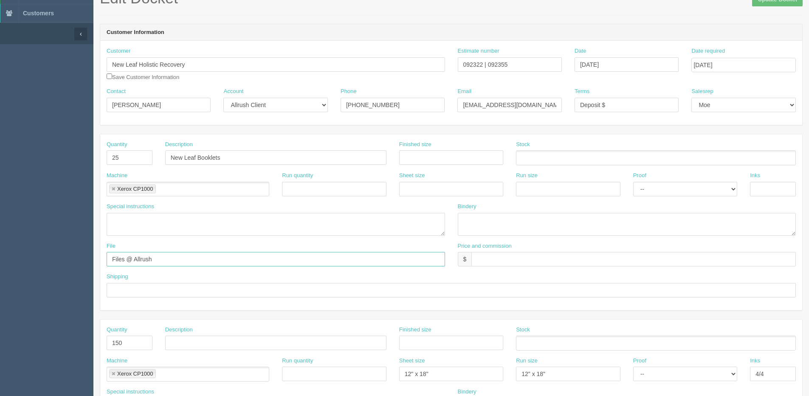
scroll to position [42, 0]
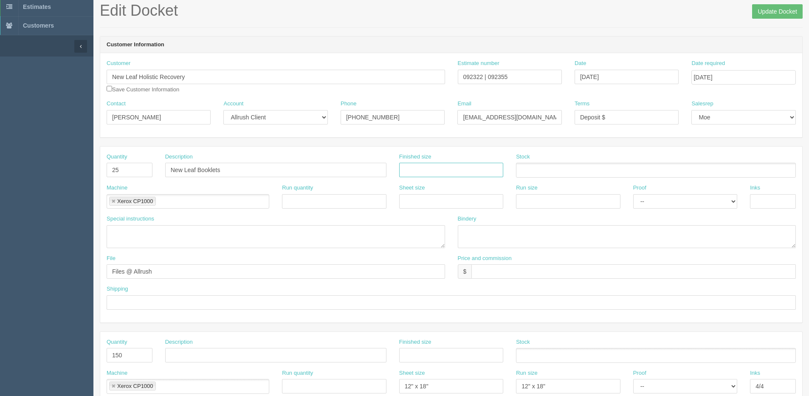
click at [450, 171] on input "text" at bounding box center [451, 170] width 104 height 14
type input "5.82" x 8.27""
drag, startPoint x: 550, startPoint y: 167, endPoint x: 531, endPoint y: 163, distance: 20.0
click at [550, 168] on ul at bounding box center [656, 170] width 280 height 15
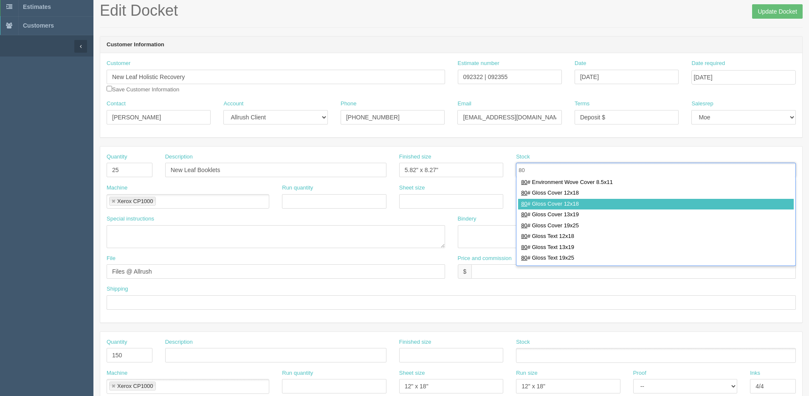
scroll to position [212, 0]
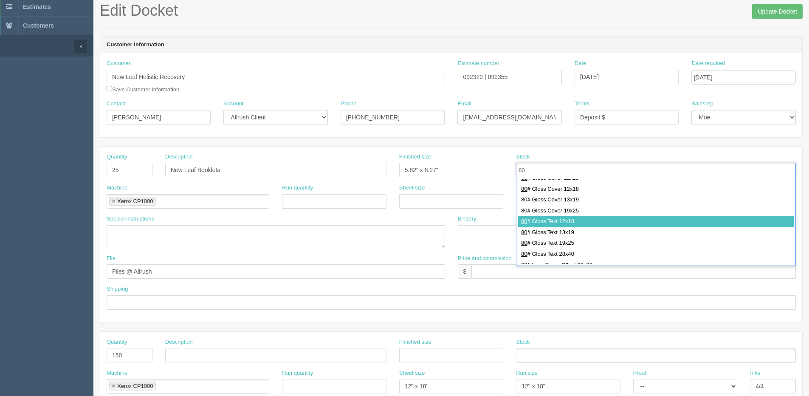
type input "80"
drag, startPoint x: 564, startPoint y: 223, endPoint x: 343, endPoint y: 223, distance: 220.7
type input "80# Gloss Text 12x18"
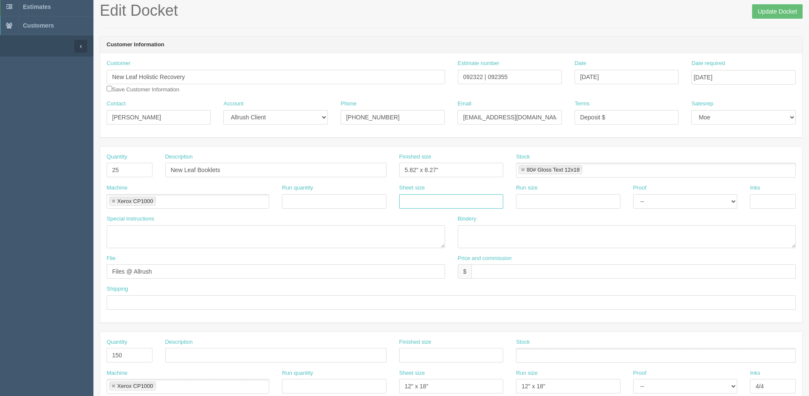
click at [462, 199] on input "text" at bounding box center [451, 201] width 104 height 14
type input "12" x 18""
click at [541, 206] on input "text" at bounding box center [568, 201] width 104 height 14
type input "12" x 18""
click at [759, 204] on input "text" at bounding box center [773, 201] width 46 height 14
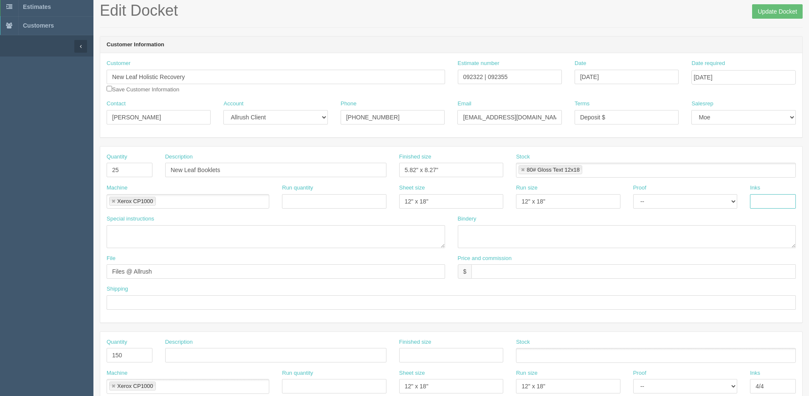
type input "4/4"
click at [515, 238] on textarea at bounding box center [627, 236] width 338 height 23
type textarea "Trim and Saddle-stitch"
click at [129, 303] on input "text" at bounding box center [451, 302] width 689 height 14
click at [320, 244] on textarea at bounding box center [276, 236] width 338 height 23
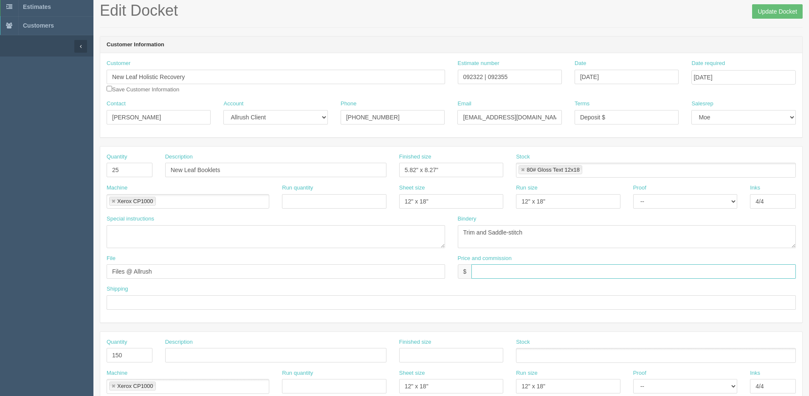
click at [506, 275] on input "text" at bounding box center [633, 271] width 324 height 14
click at [532, 273] on input "$183.77 | AR $" at bounding box center [633, 271] width 324 height 14
type input "$183.77 | AR $42.46"
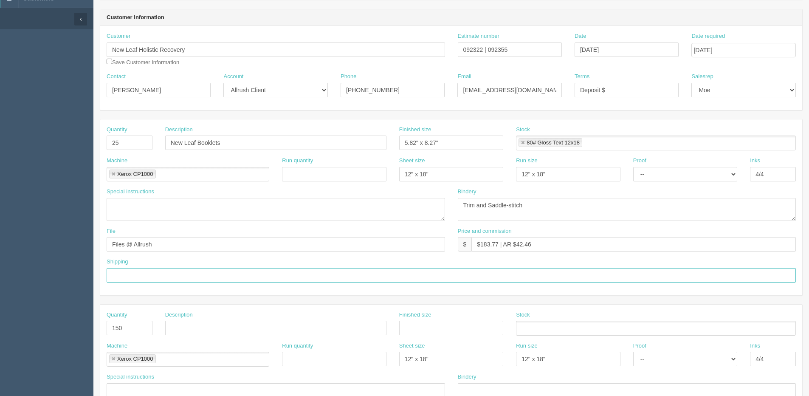
scroll to position [85, 0]
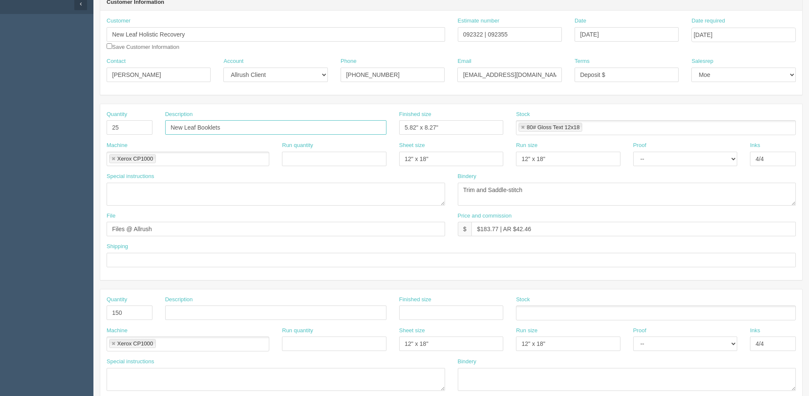
drag, startPoint x: 224, startPoint y: 126, endPoint x: 32, endPoint y: 125, distance: 191.8
click at [30, 125] on section "Dockets Estimates Customers" at bounding box center [404, 311] width 809 height 750
click at [220, 319] on input "text" at bounding box center [275, 312] width 221 height 14
paste input "New Leaf Booklets"
drag, startPoint x: 199, startPoint y: 310, endPoint x: 316, endPoint y: 264, distance: 126.1
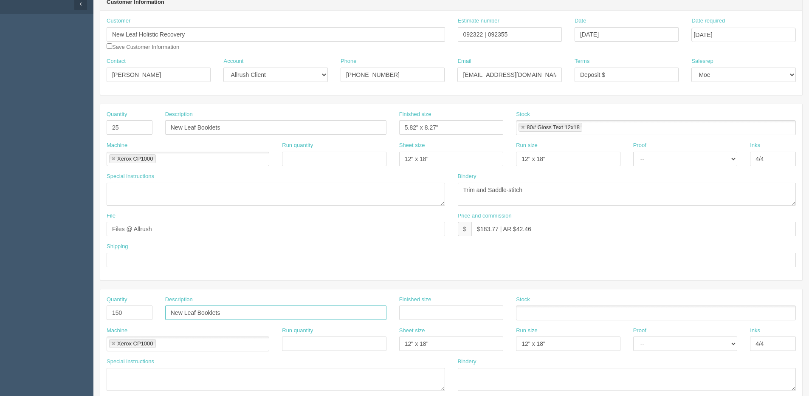
click at [280, 278] on div "Quantity 25 Description New Leaf Booklets Finished size 5.82" x 8.27" Stock 80#…" at bounding box center [451, 377] width 702 height 547
type input "New Leaf Holistic Recovery Brochure"
click at [424, 310] on input "text" at bounding box center [451, 312] width 104 height 14
type input "8.5" x 11""
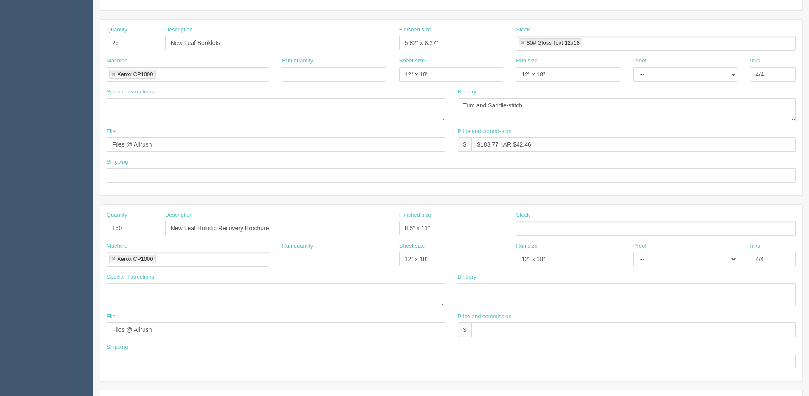
scroll to position [170, 0]
click at [541, 235] on ul at bounding box center [656, 227] width 280 height 15
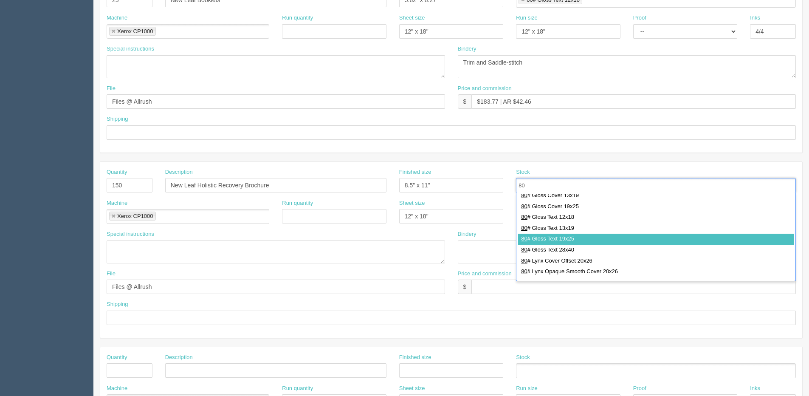
scroll to position [212, 0]
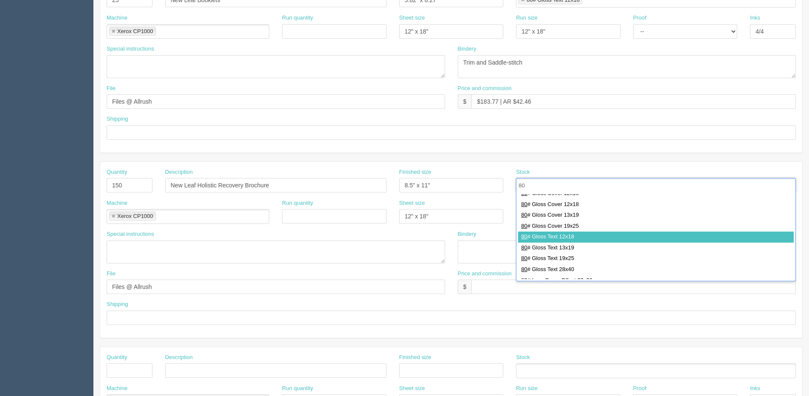
type input "80"
type input "80# Gloss Text 12x18"
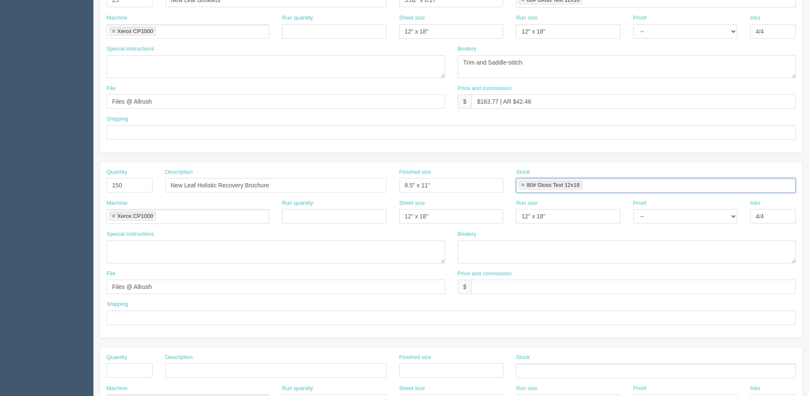
scroll to position [0, 0]
click at [564, 248] on textarea at bounding box center [627, 251] width 338 height 23
type textarea "Trim and Fold"
click at [143, 312] on input "text" at bounding box center [451, 317] width 689 height 14
type input "Same as above"
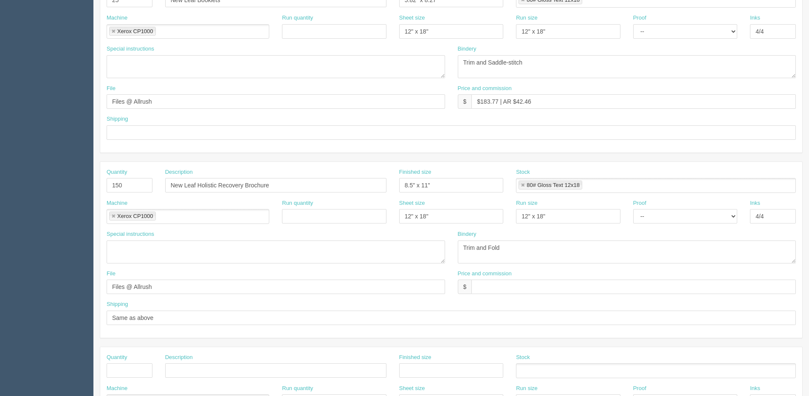
click at [159, 124] on div "Shipping" at bounding box center [451, 127] width 689 height 25
click at [153, 138] on input "text" at bounding box center [451, 132] width 689 height 14
type input "Email / Call when ready"
click at [531, 288] on input "text" at bounding box center [633, 286] width 324 height 14
click at [527, 286] on input "$161.34 | AR $" at bounding box center [633, 286] width 324 height 14
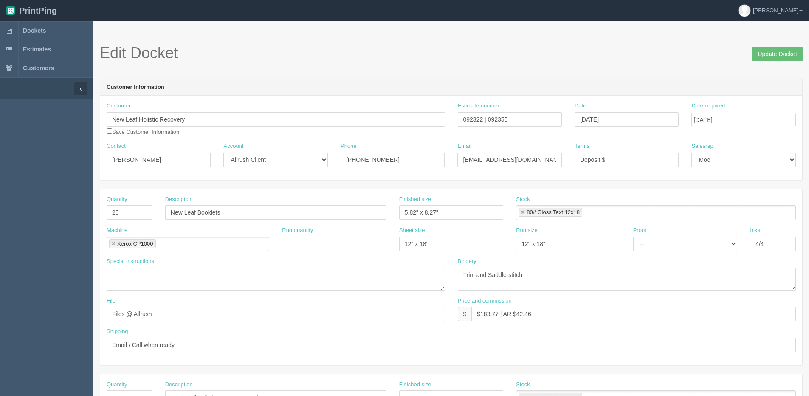
type input "$161.34 | AR $53.78"
click at [752, 47] on input "Update Docket" at bounding box center [777, 54] width 51 height 14
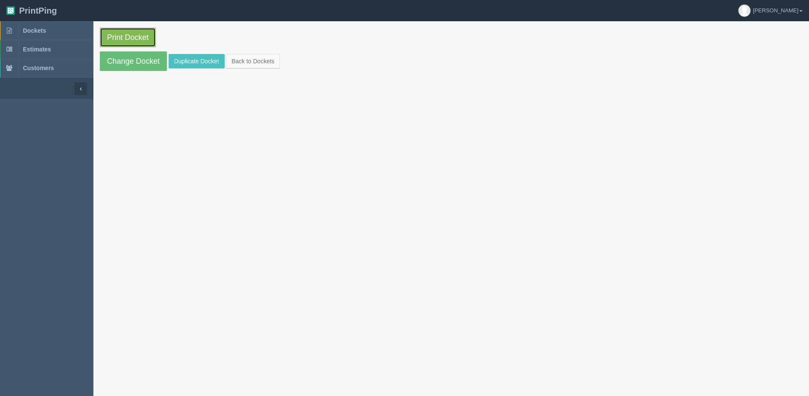
click at [135, 42] on link "Print Docket" at bounding box center [128, 38] width 56 height 20
click at [117, 58] on link "Change Docket" at bounding box center [133, 61] width 67 height 20
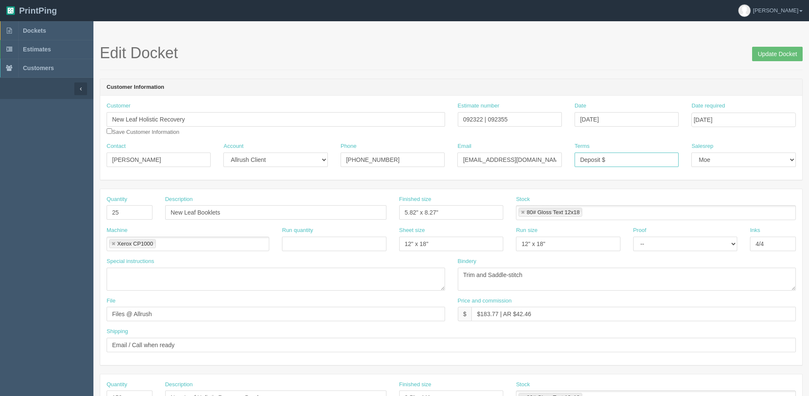
click at [605, 160] on input "Deposit $" at bounding box center [626, 159] width 104 height 14
type input "Deposit $362.37"
click at [776, 51] on input "Update Docket" at bounding box center [777, 54] width 51 height 14
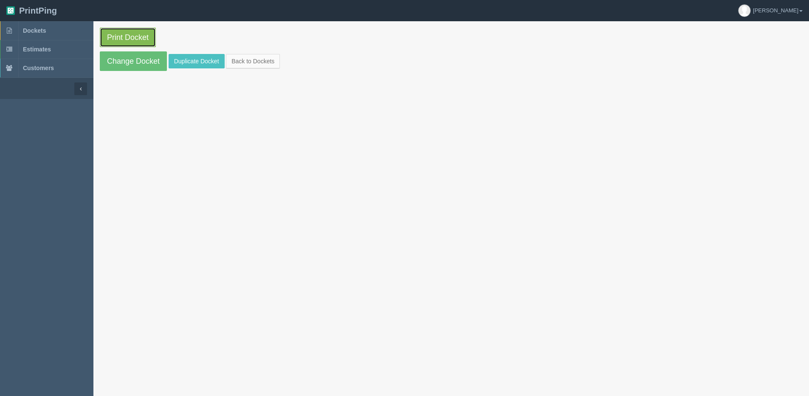
click at [126, 38] on link "Print Docket" at bounding box center [128, 38] width 56 height 20
